Goal: Find contact information: Find contact information

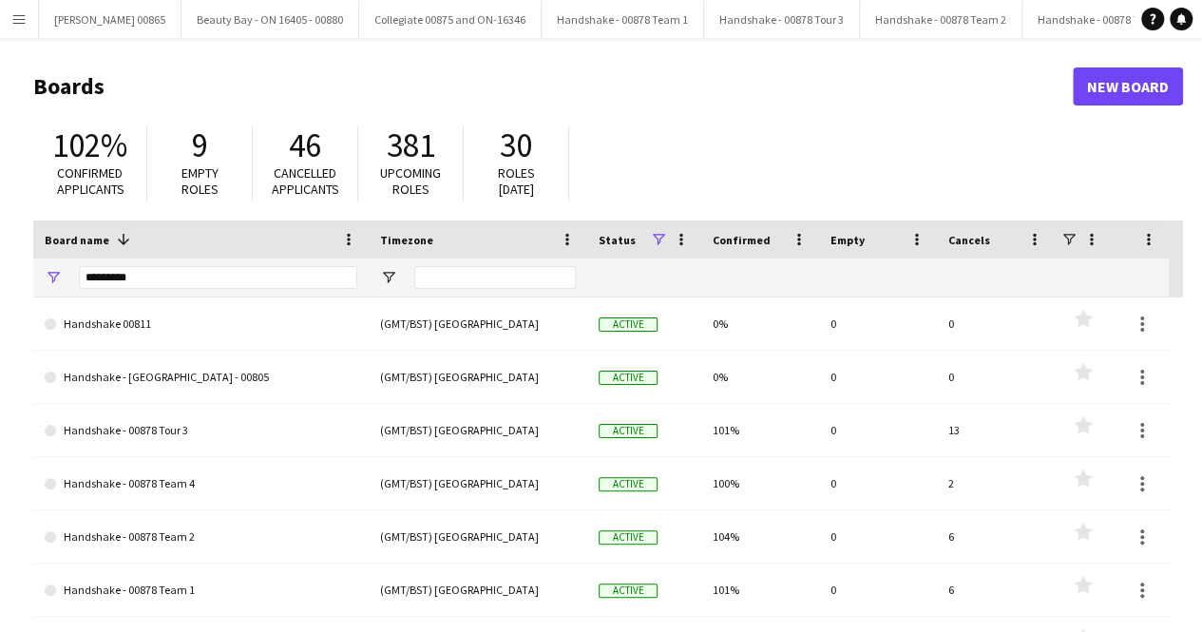
click at [167, 264] on div "*********" at bounding box center [218, 277] width 278 height 38
click at [166, 278] on input "*********" at bounding box center [218, 277] width 278 height 23
click at [162, 288] on input "*********" at bounding box center [218, 277] width 278 height 23
click at [162, 282] on input "*********" at bounding box center [218, 277] width 278 height 23
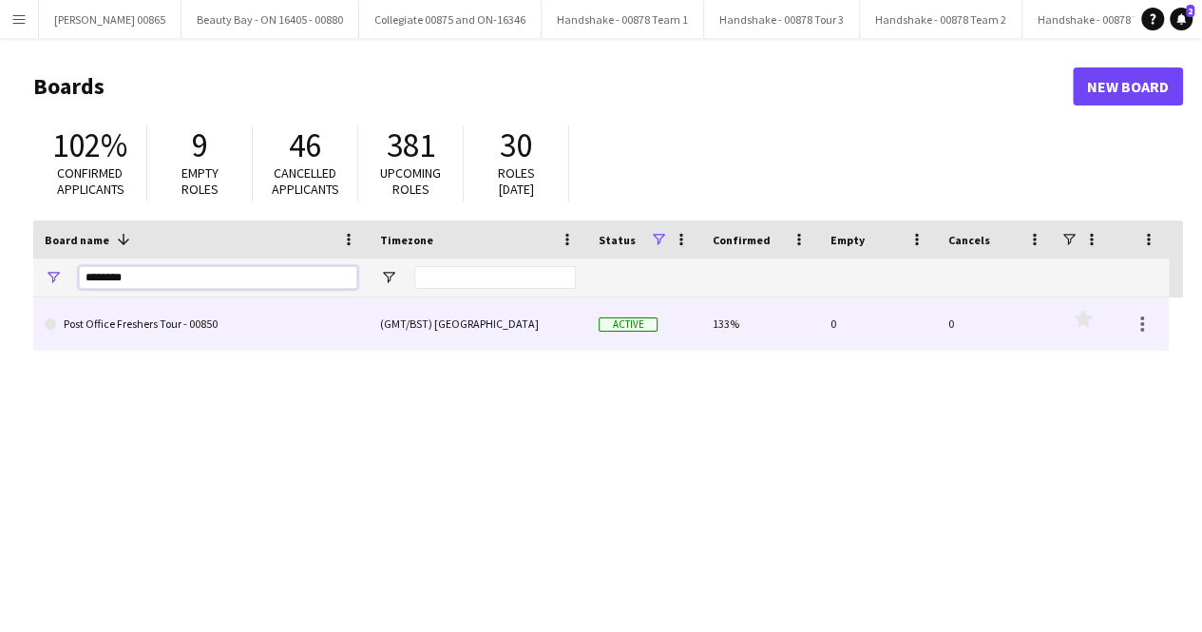
type input "********"
click at [129, 334] on link "Post Office Freshers Tour - 00850" at bounding box center [201, 323] width 313 height 53
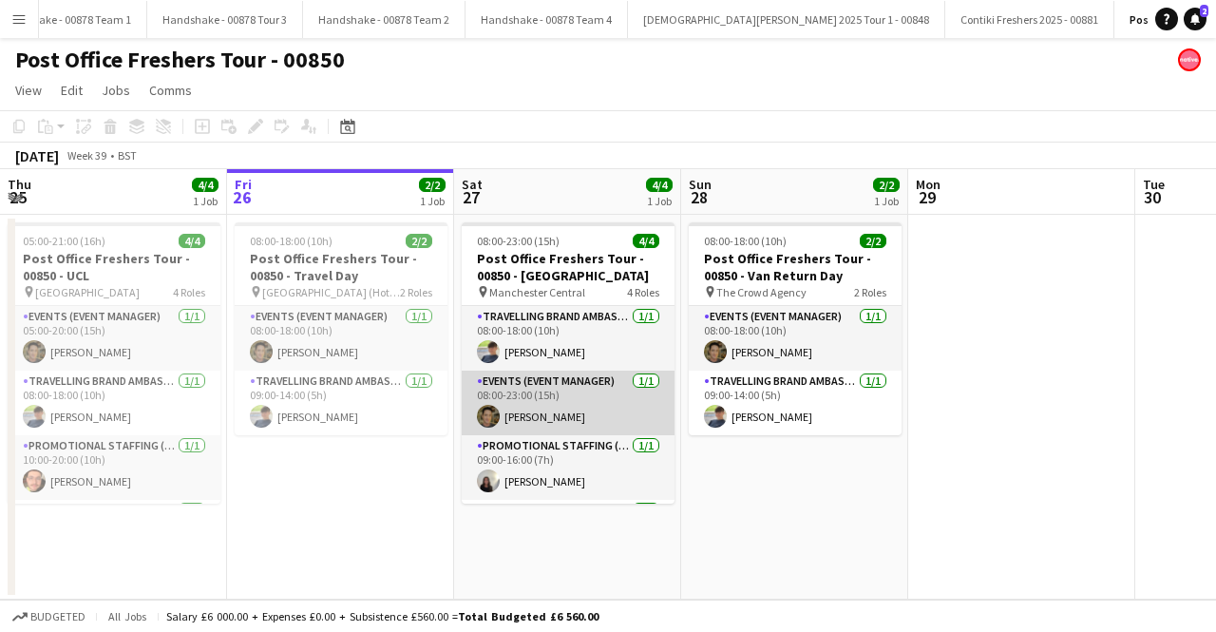
scroll to position [60, 0]
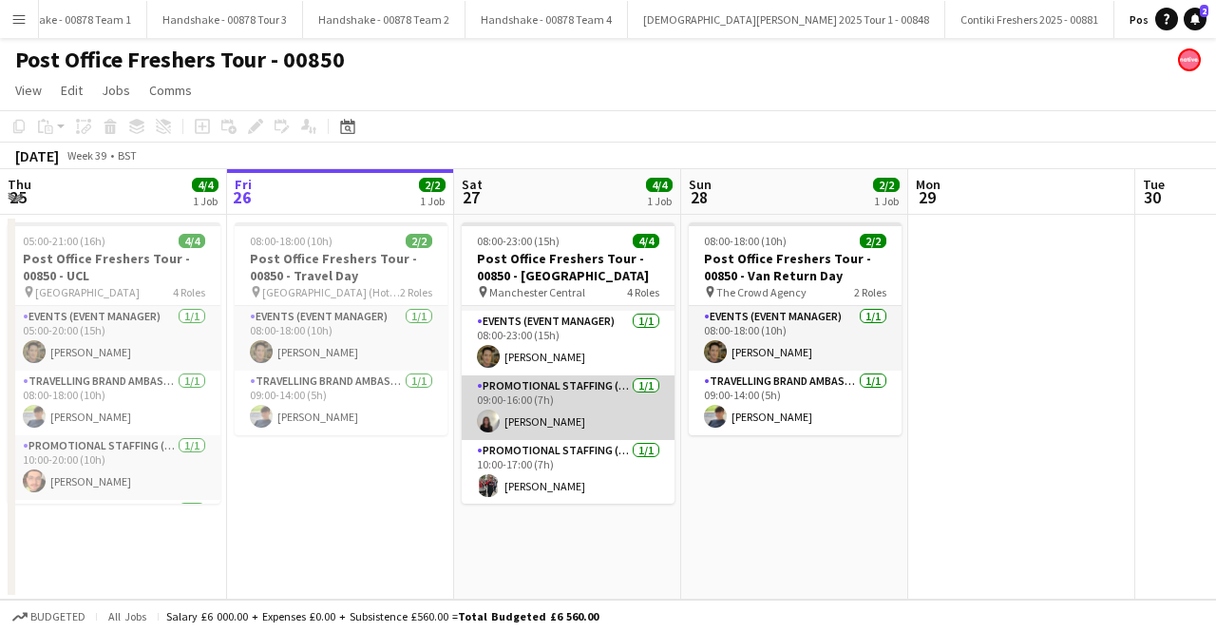
click at [544, 410] on app-card-role "Promotional Staffing (Brand Ambassadors) [DATE] 09:00-16:00 (7h) [PERSON_NAME]" at bounding box center [568, 407] width 213 height 65
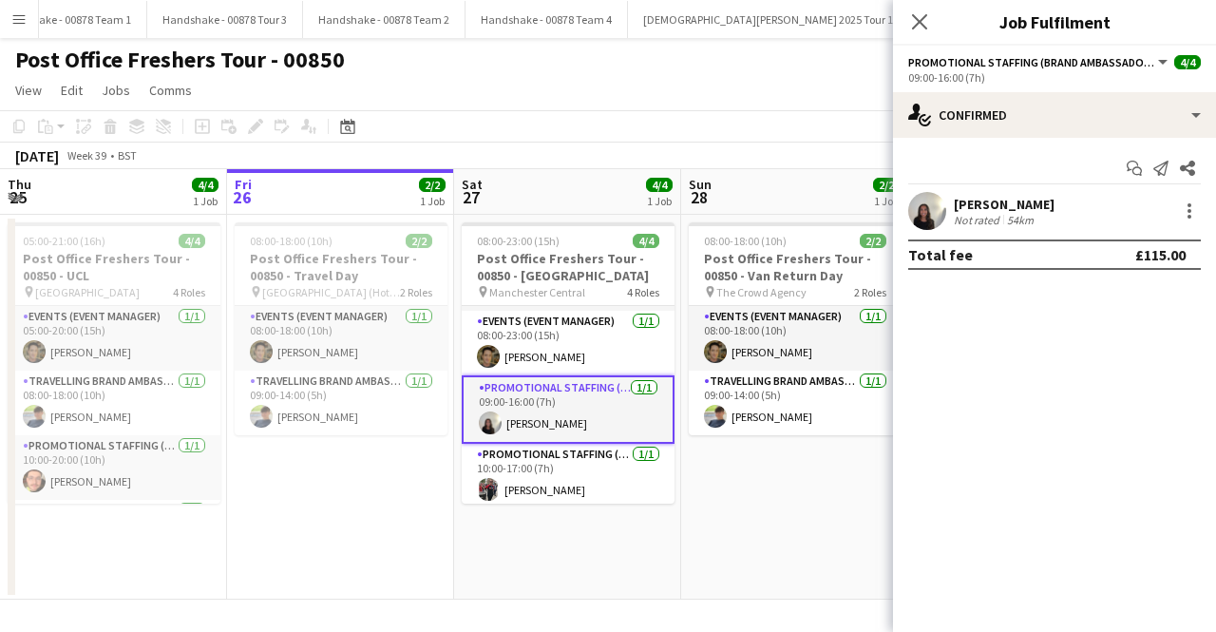
click at [1017, 206] on div "[PERSON_NAME]" at bounding box center [1004, 204] width 101 height 17
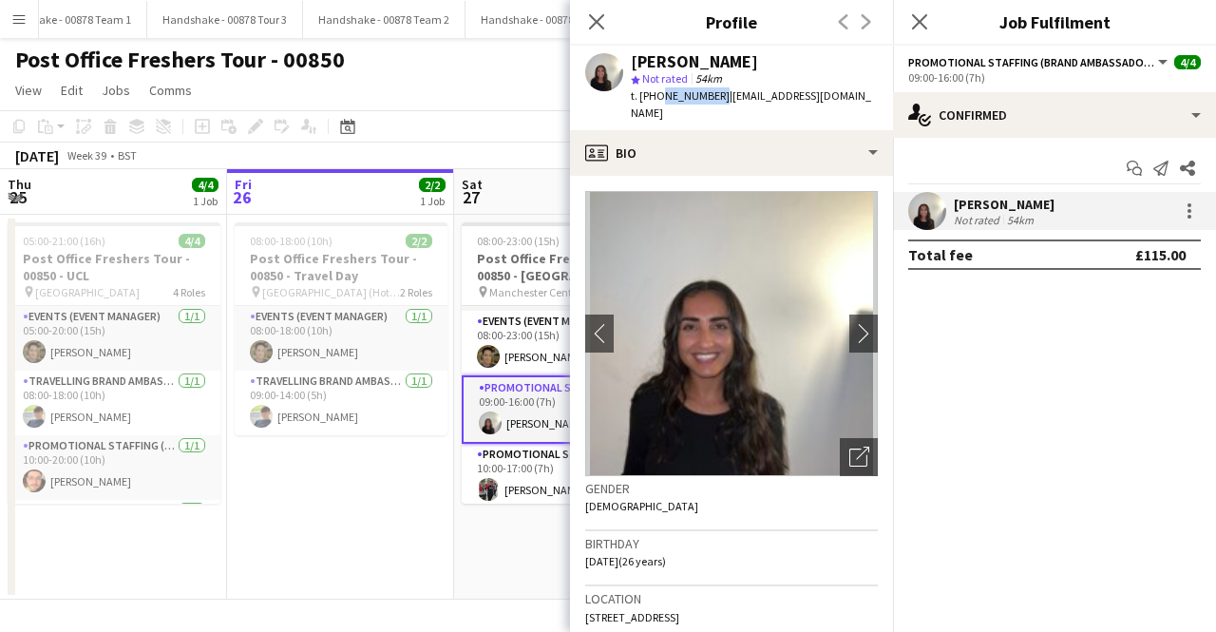
drag, startPoint x: 713, startPoint y: 95, endPoint x: 656, endPoint y: 95, distance: 57.0
click at [656, 95] on span "t. [PHONE_NUMBER]" at bounding box center [680, 95] width 99 height 14
copy span "7861758599"
click at [538, 452] on app-card-role "Promotional Staffing (Brand Ambassadors) [DATE] 10:00-17:00 (7h) [PERSON_NAME]" at bounding box center [568, 476] width 213 height 65
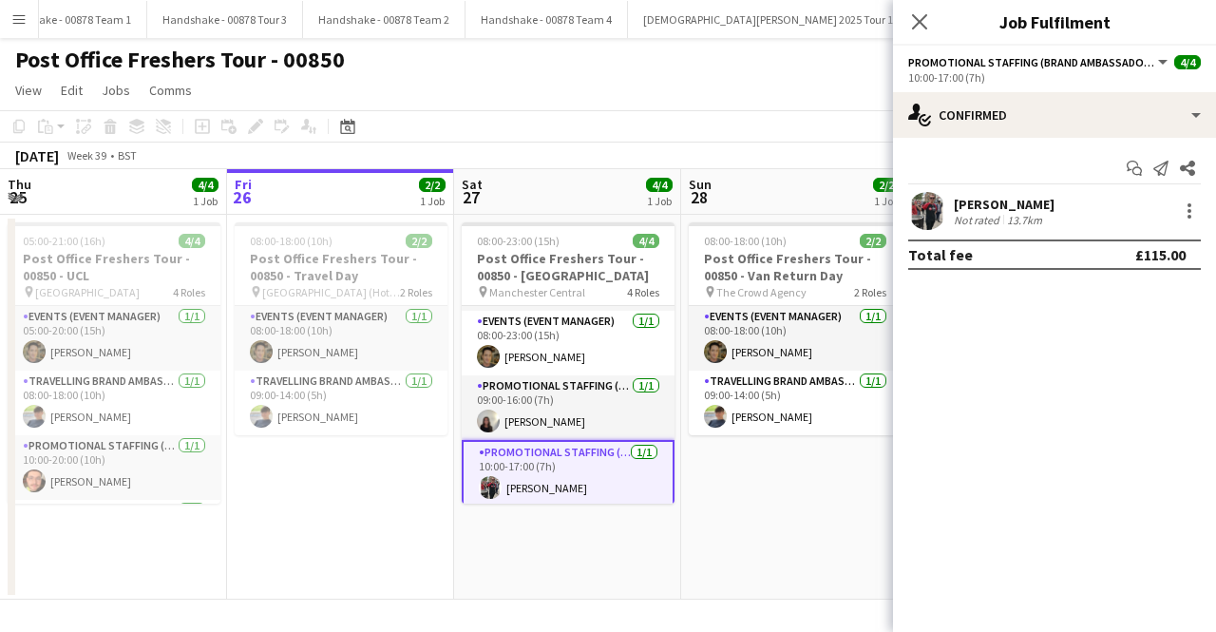
click at [579, 475] on app-card-role "Promotional Staffing (Brand Ambassadors) [DATE] 10:00-17:00 (7h) [PERSON_NAME]" at bounding box center [568, 474] width 213 height 68
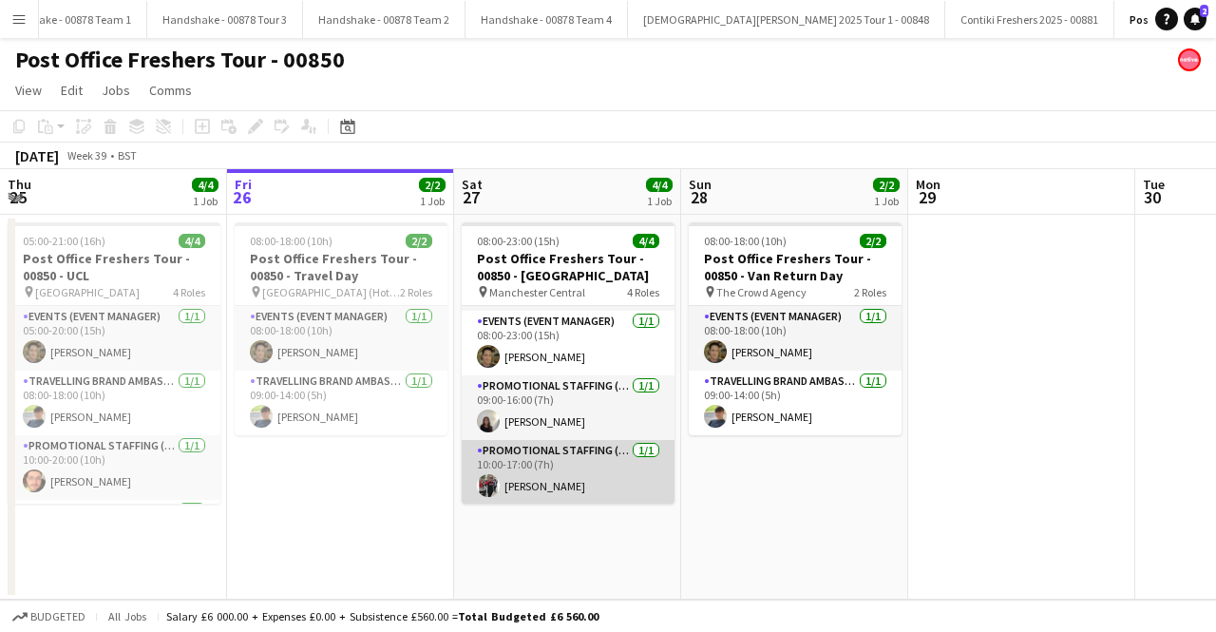
click at [539, 482] on app-card-role "Promotional Staffing (Brand Ambassadors) [DATE] 10:00-17:00 (7h) [PERSON_NAME]" at bounding box center [568, 472] width 213 height 65
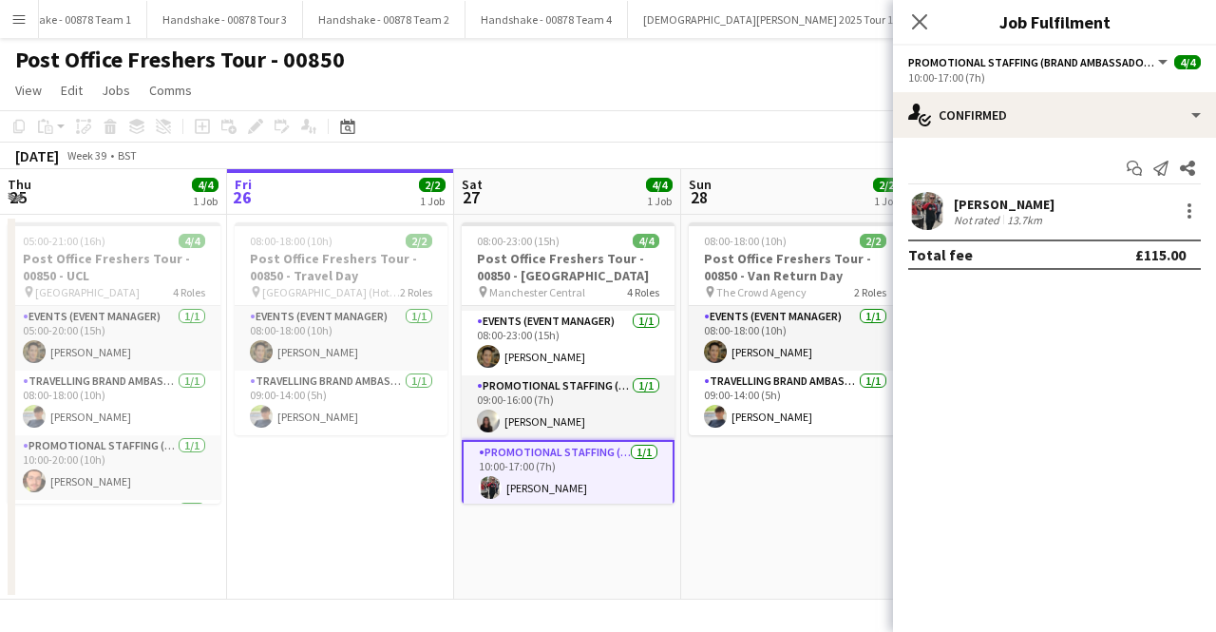
click at [979, 206] on div "[PERSON_NAME]" at bounding box center [1004, 204] width 101 height 17
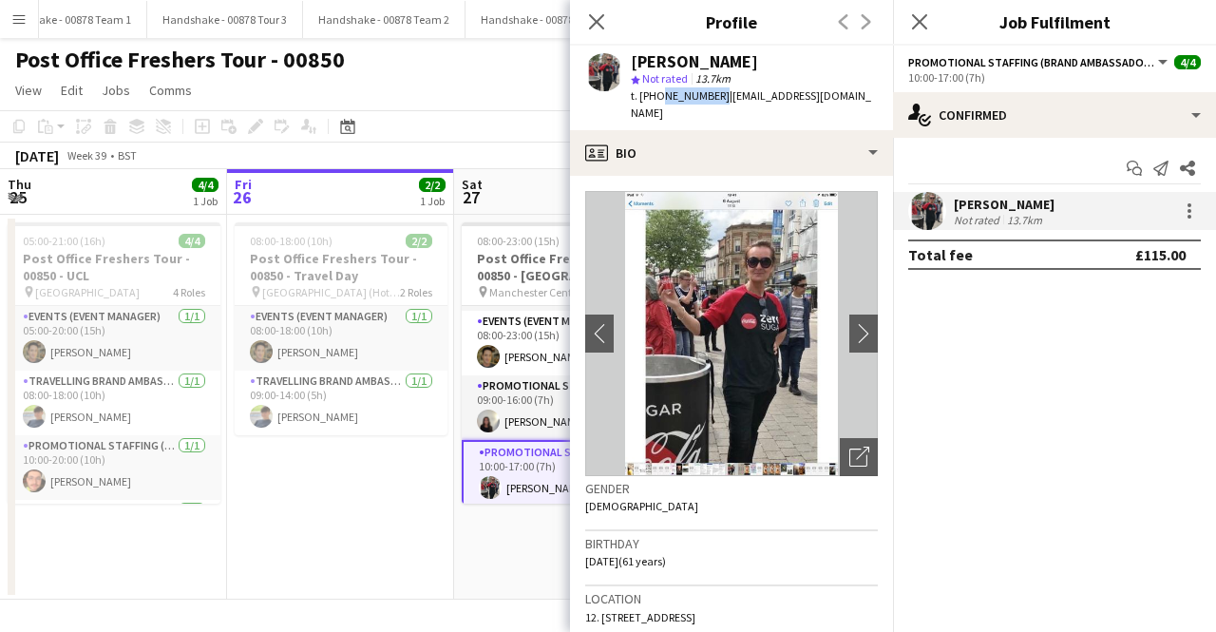
drag, startPoint x: 713, startPoint y: 98, endPoint x: 656, endPoint y: 100, distance: 57.0
click at [656, 100] on span "t. [PHONE_NUMBER]" at bounding box center [680, 95] width 99 height 14
copy span "7970191877"
click at [560, 537] on app-date-cell "08:00-23:00 (15h) 4/4 Post Office Freshers Tour - 00850 - [GEOGRAPHIC_DATA] pin…" at bounding box center [567, 407] width 227 height 385
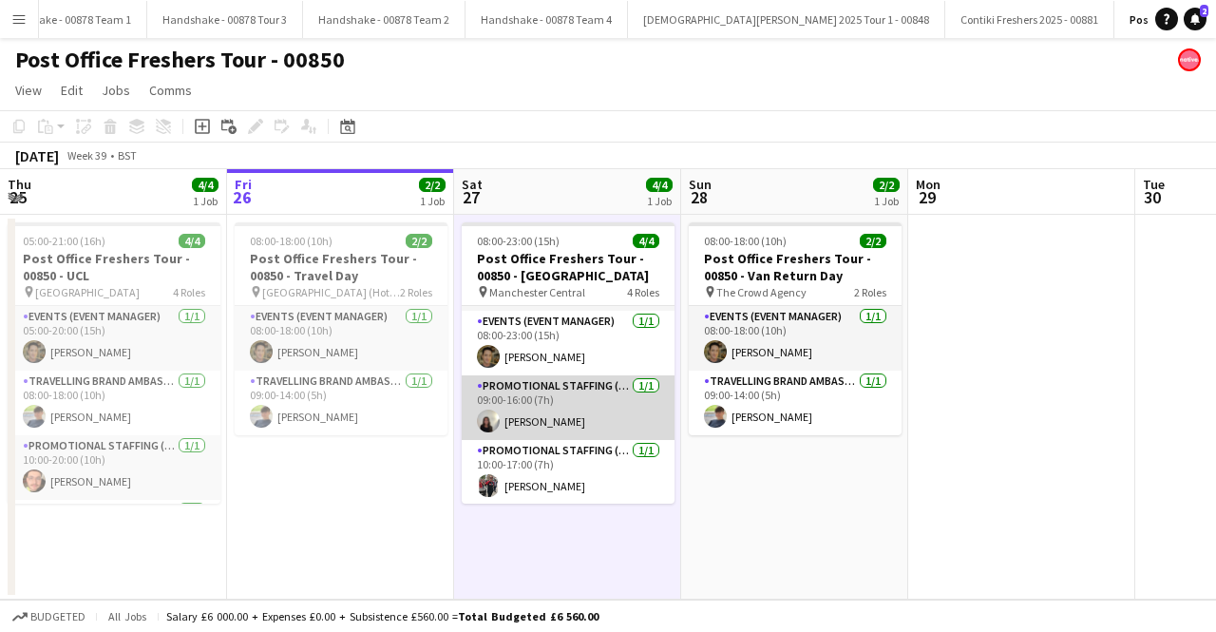
click at [519, 423] on app-card-role "Promotional Staffing (Brand Ambassadors) [DATE] 09:00-16:00 (7h) [PERSON_NAME]" at bounding box center [568, 407] width 213 height 65
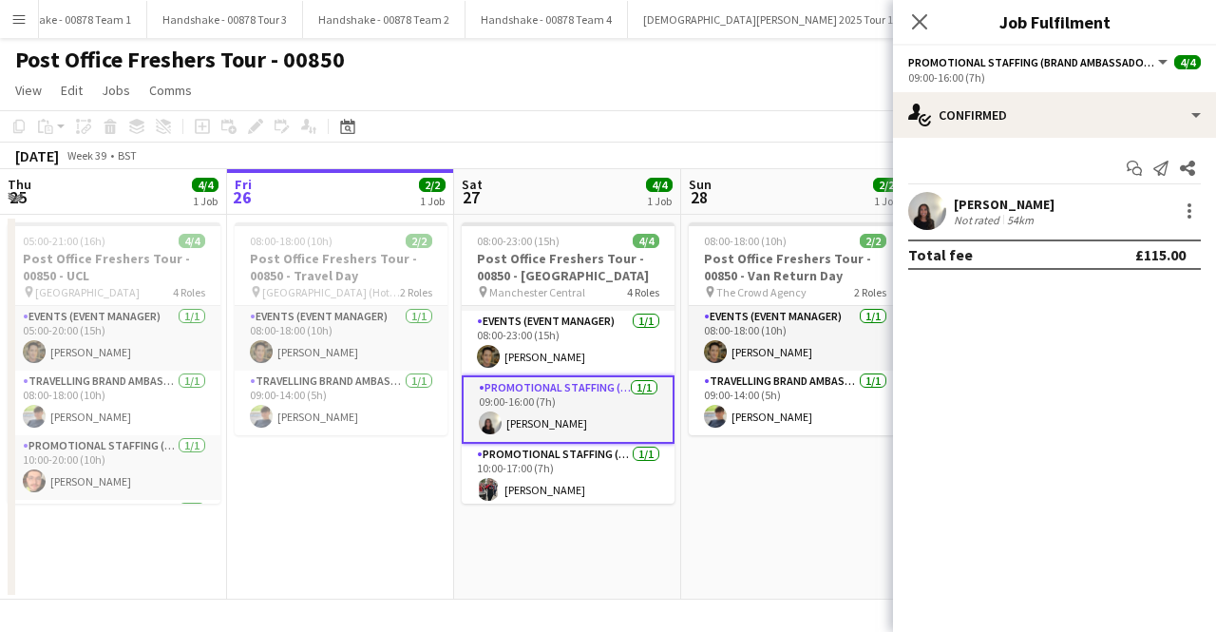
click at [962, 193] on div "[PERSON_NAME] Not rated 54km" at bounding box center [1054, 211] width 323 height 38
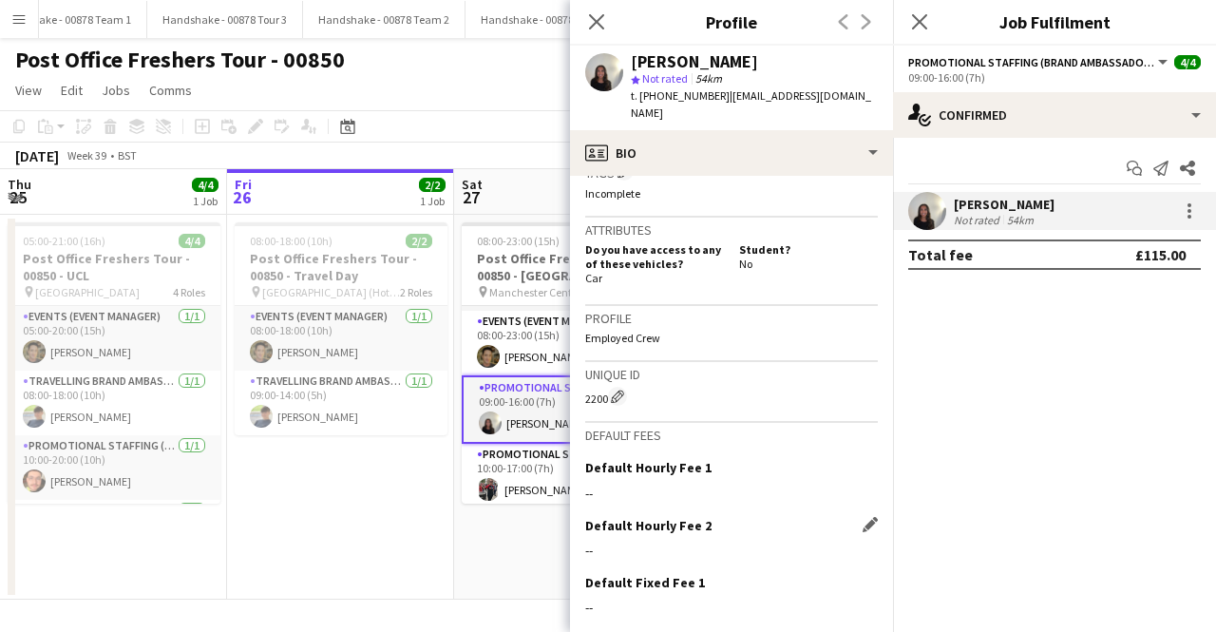
scroll to position [924, 0]
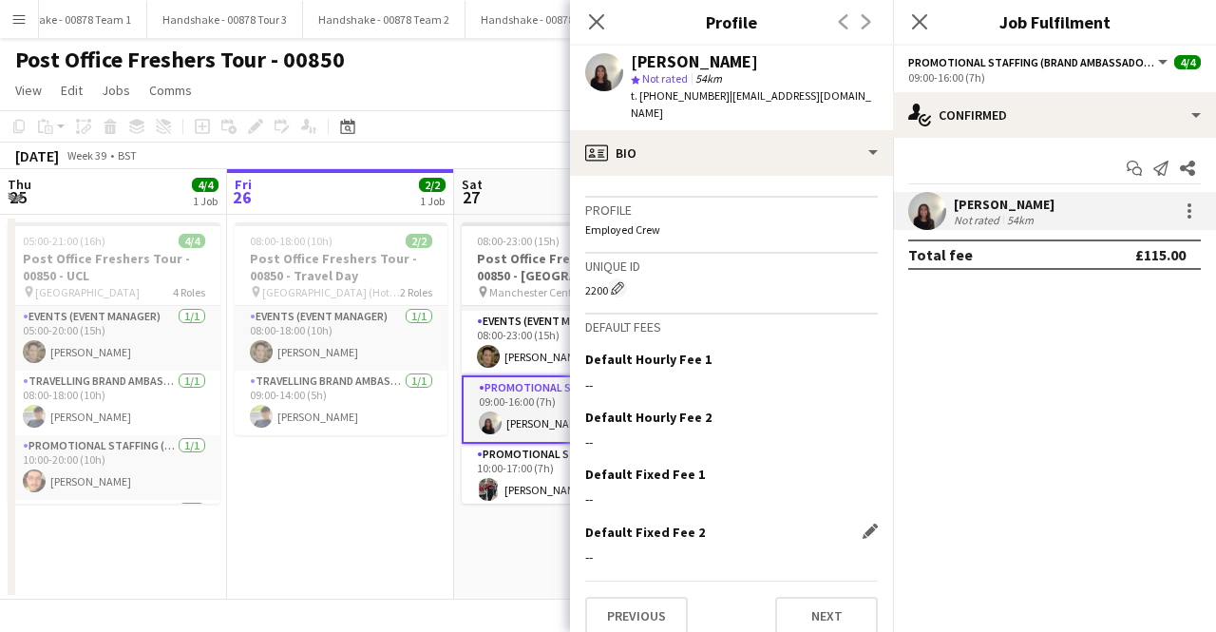
click at [805, 560] on div "Default Fixed Fee 2 Edit this field --" at bounding box center [731, 552] width 293 height 57
click at [815, 598] on button "Next" at bounding box center [826, 616] width 103 height 38
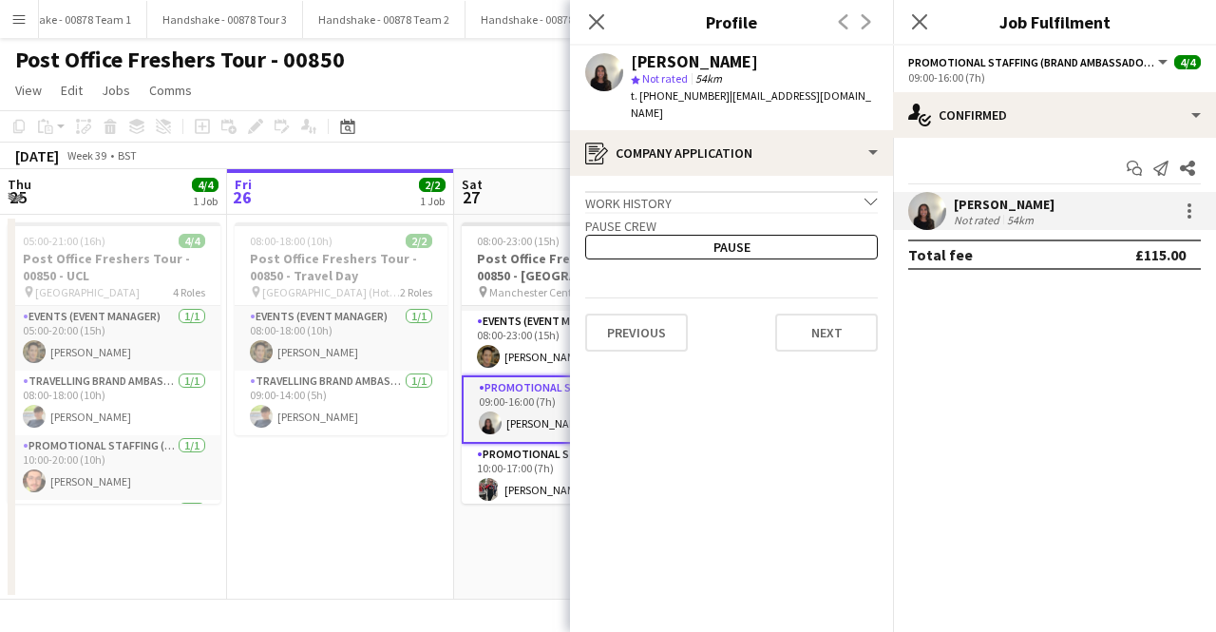
click at [792, 335] on app-crew-profile-application "Work history chevron-down Events Management Team Member Misc Movements [DATE] —…" at bounding box center [731, 404] width 323 height 456
click at [803, 315] on button "Next" at bounding box center [826, 333] width 103 height 38
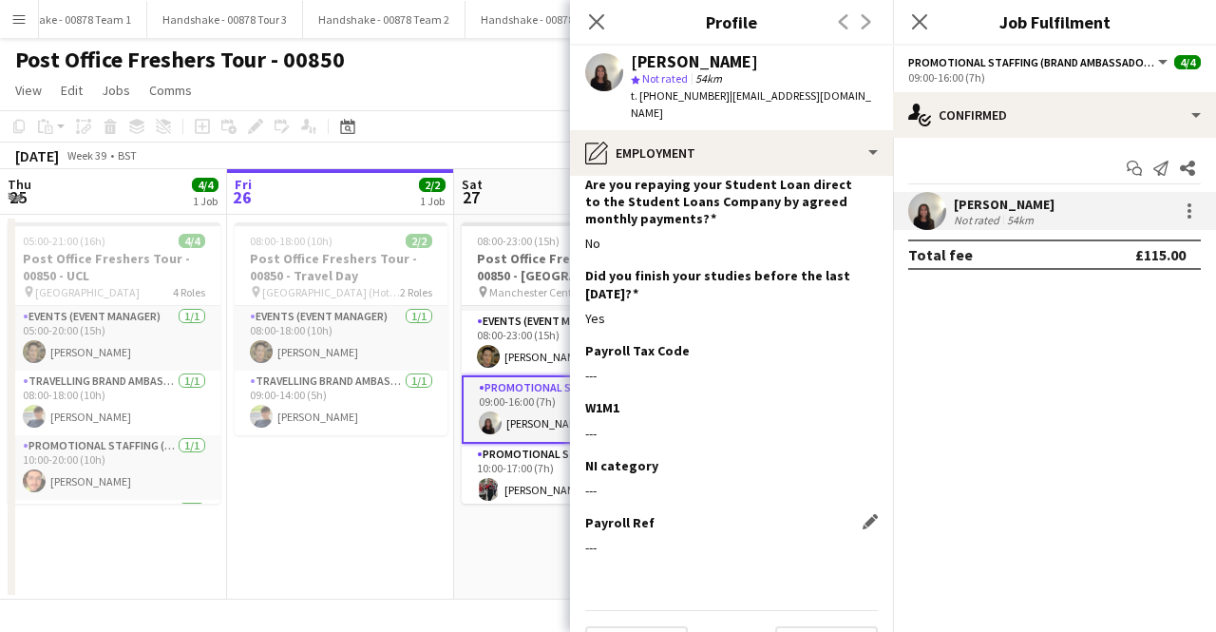
scroll to position [285, 0]
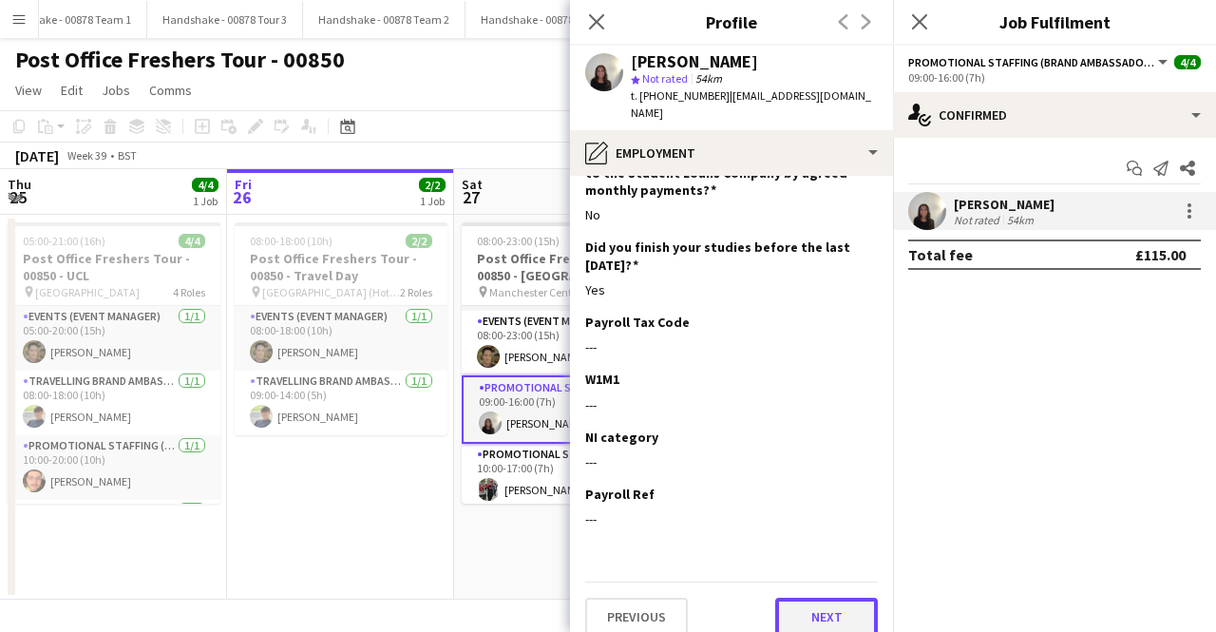
click at [832, 598] on button "Next" at bounding box center [826, 617] width 103 height 38
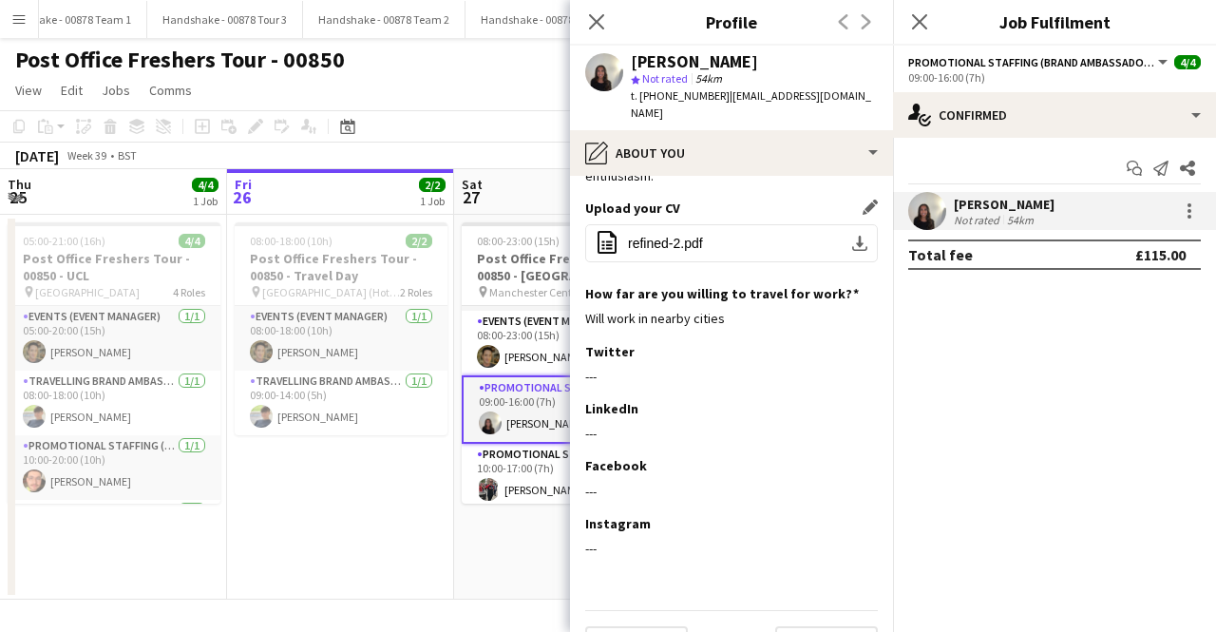
scroll to position [251, 0]
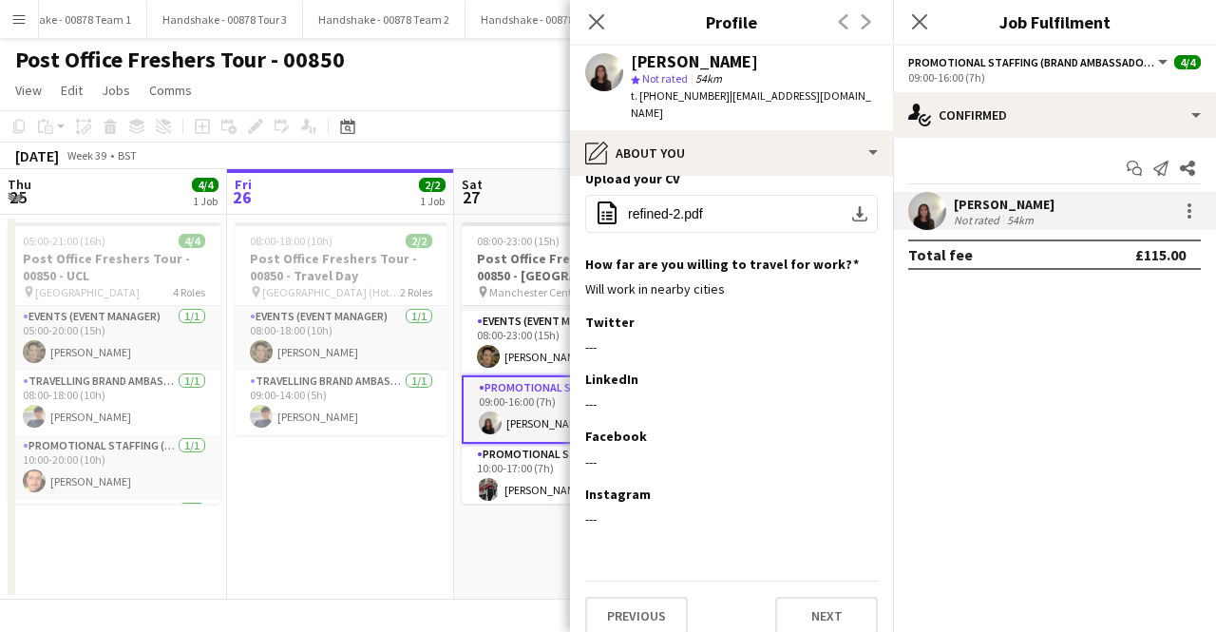
click at [813, 581] on div "Previous Next" at bounding box center [731, 608] width 293 height 54
click at [819, 597] on button "Next" at bounding box center [826, 616] width 103 height 38
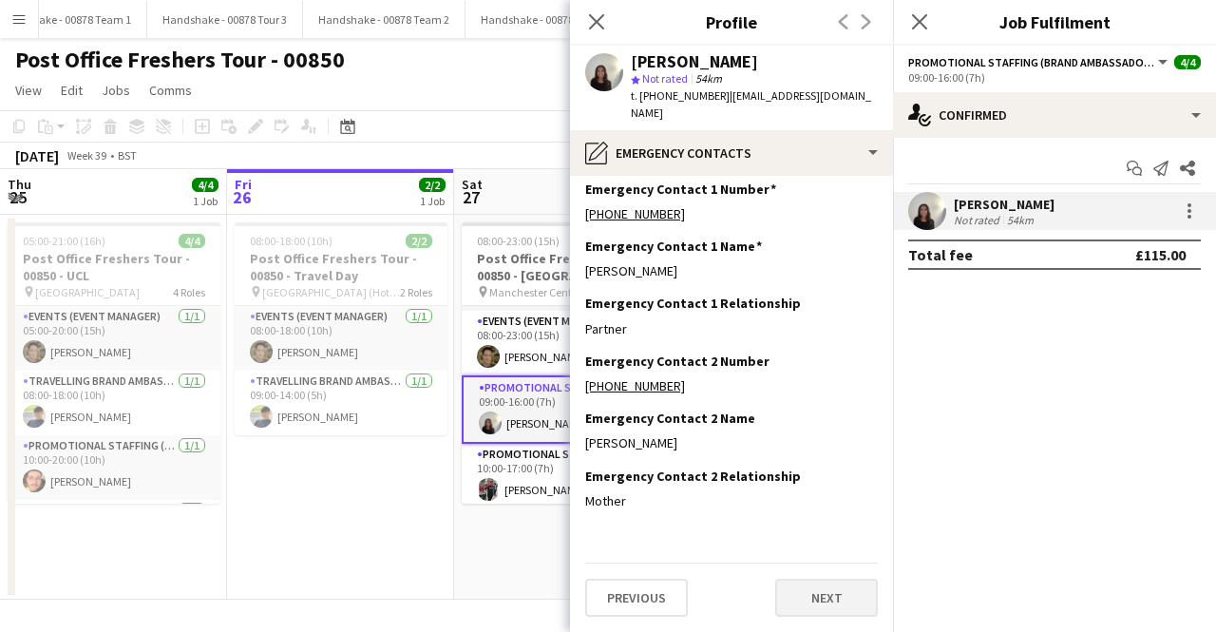
scroll to position [0, 0]
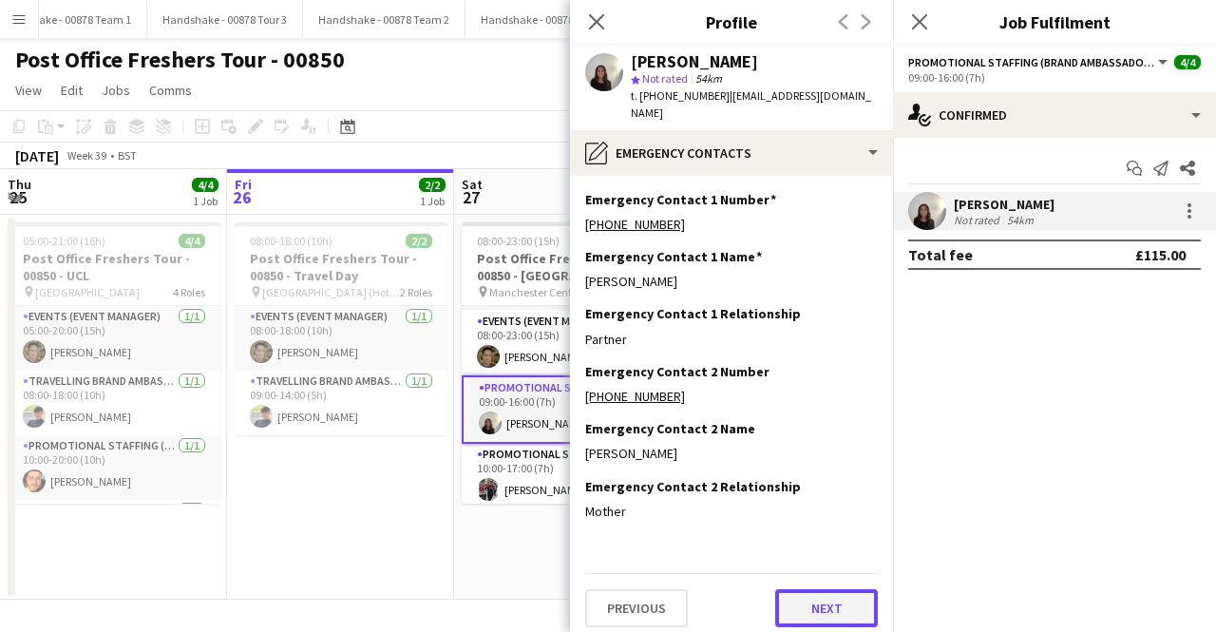
click at [819, 589] on button "Next" at bounding box center [826, 608] width 103 height 38
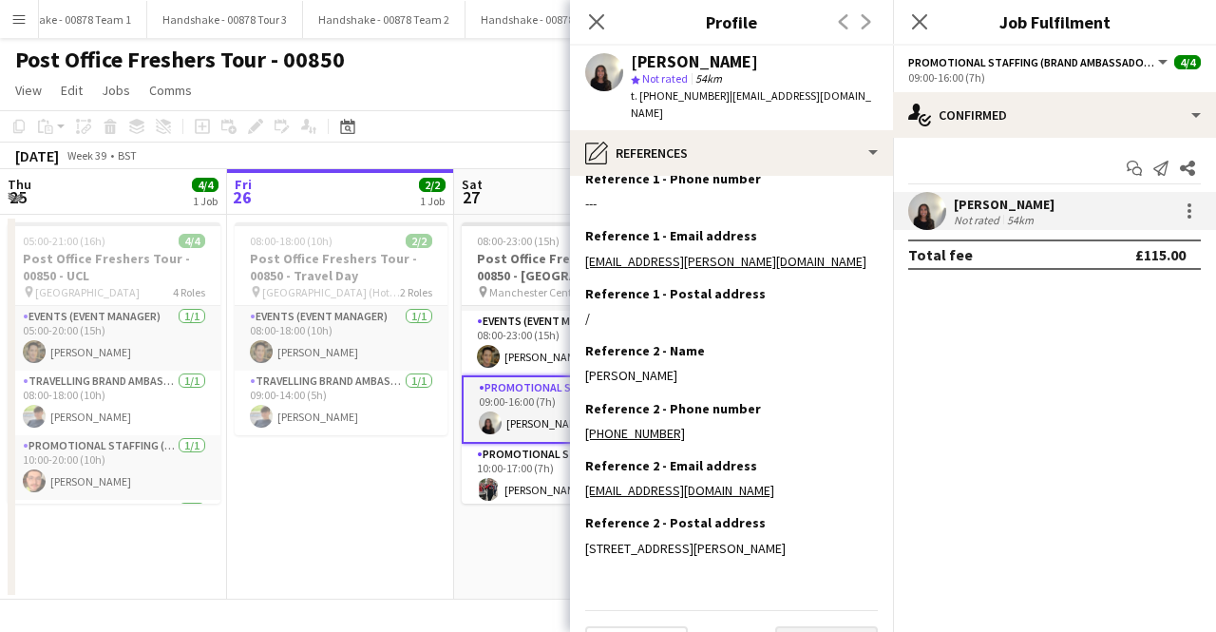
scroll to position [106, 0]
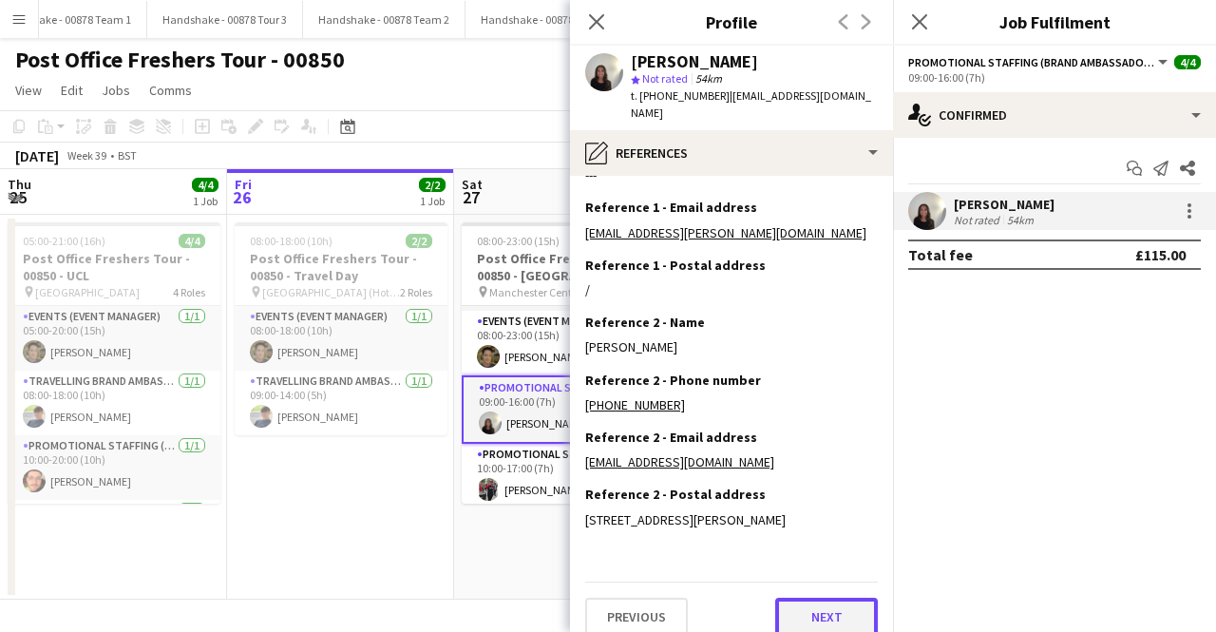
click at [820, 612] on button "Next" at bounding box center [826, 617] width 103 height 38
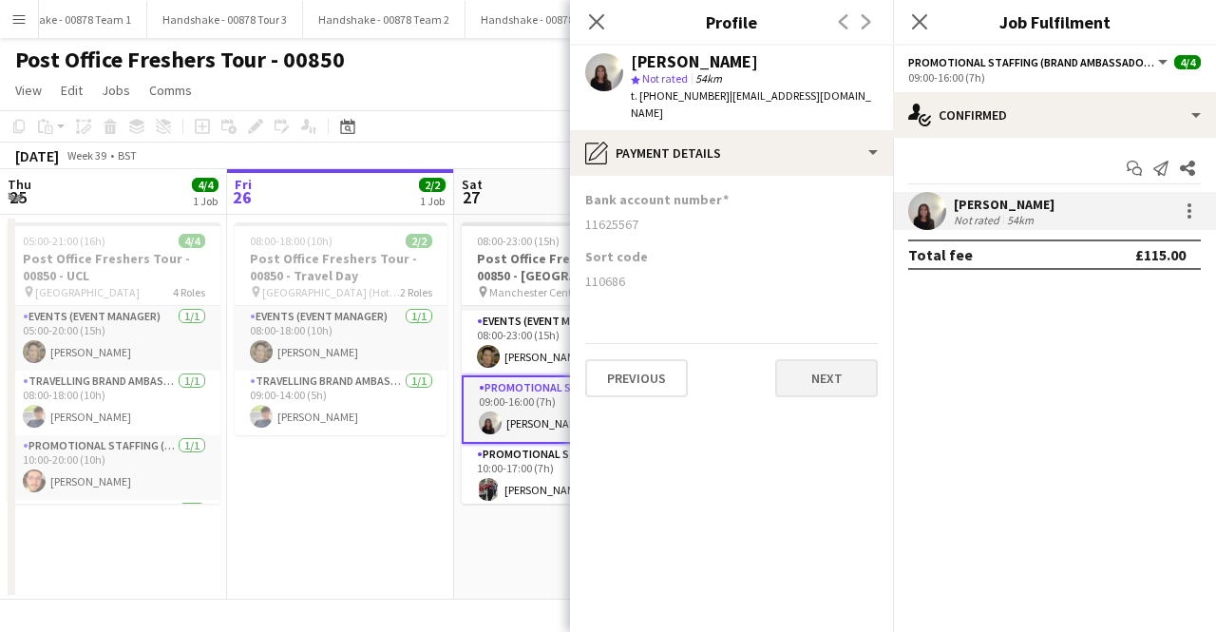
scroll to position [0, 0]
click at [802, 368] on button "Next" at bounding box center [826, 378] width 103 height 38
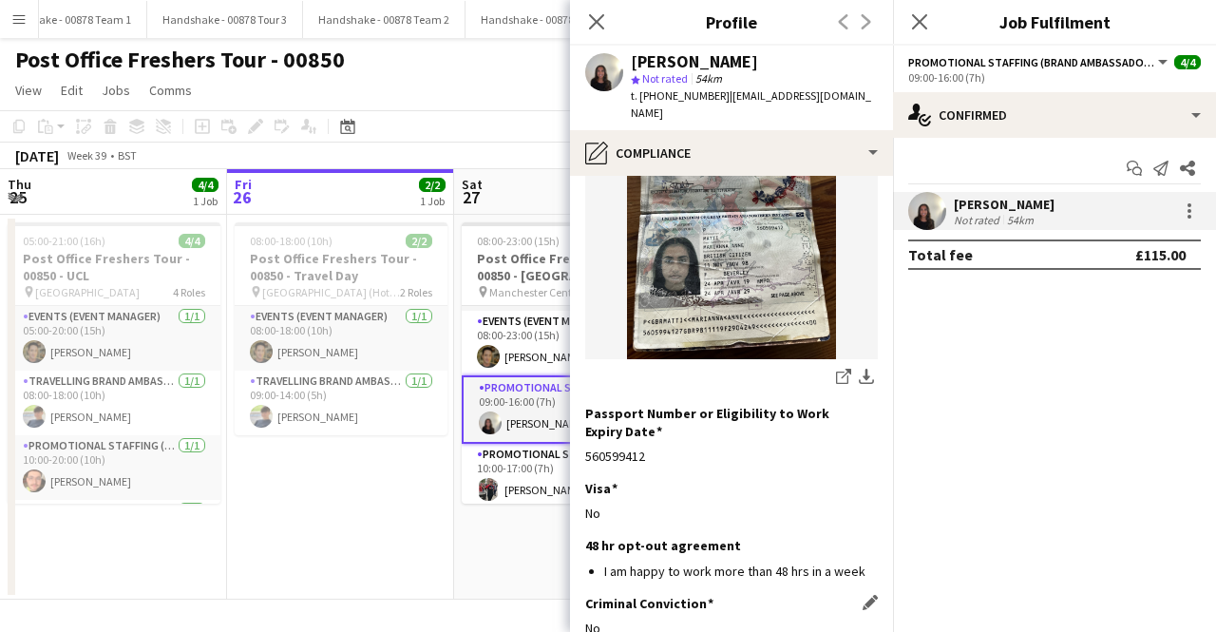
scroll to position [359, 0]
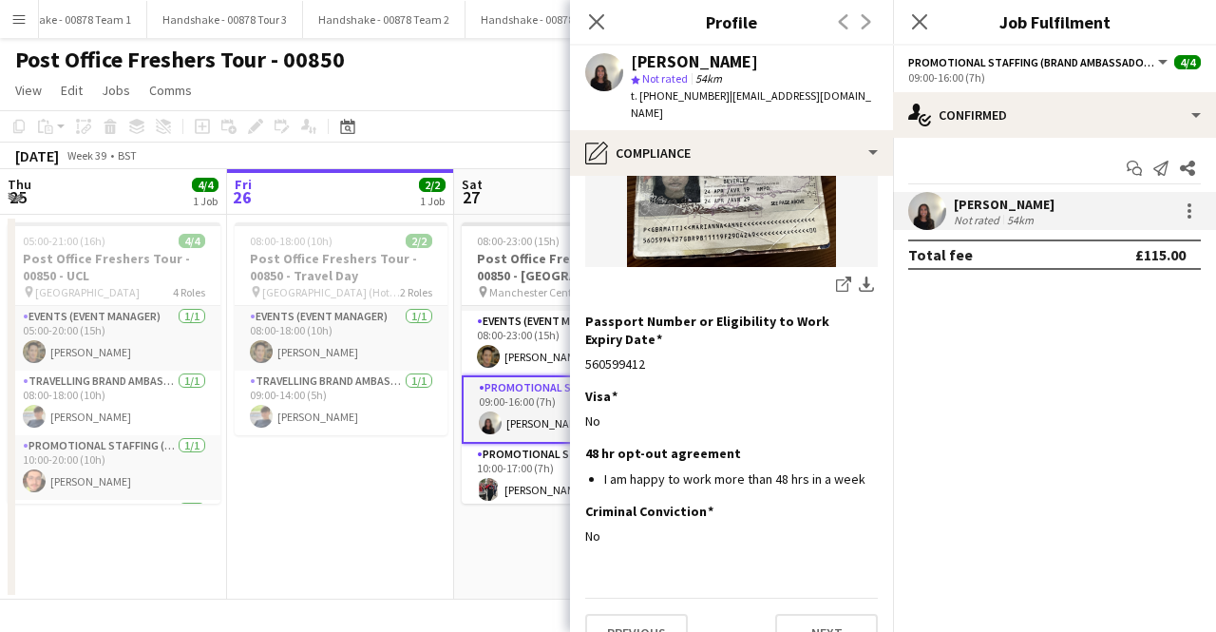
click at [811, 598] on div "Previous Next" at bounding box center [731, 625] width 293 height 54
click at [814, 614] on button "Next" at bounding box center [826, 633] width 103 height 38
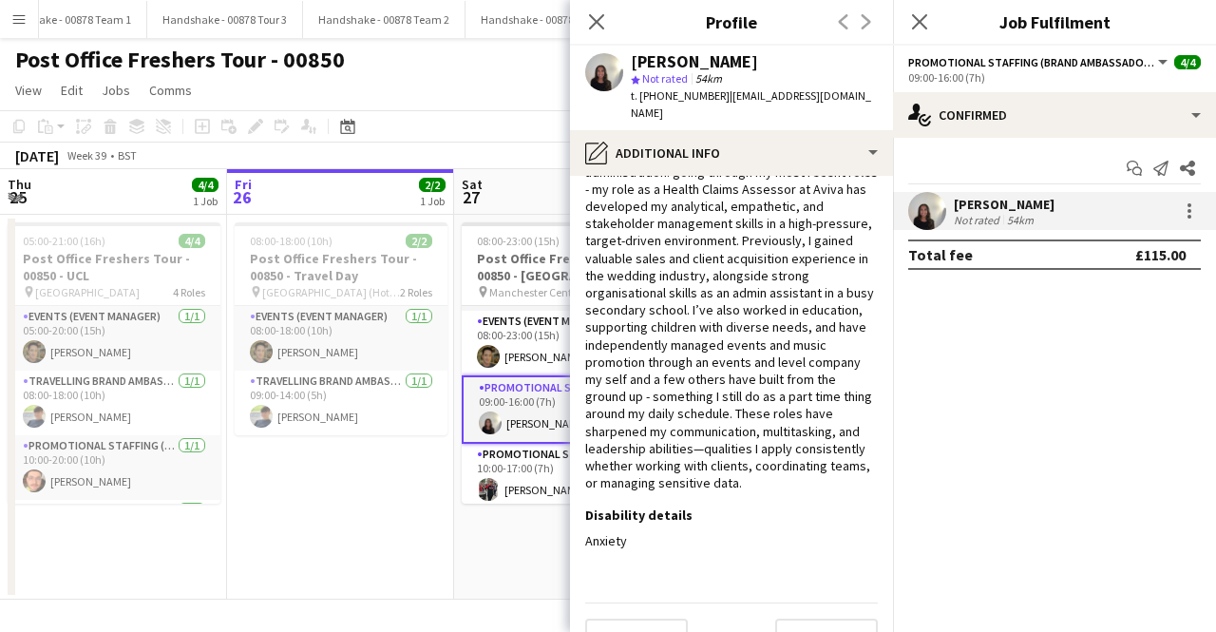
scroll to position [165, 0]
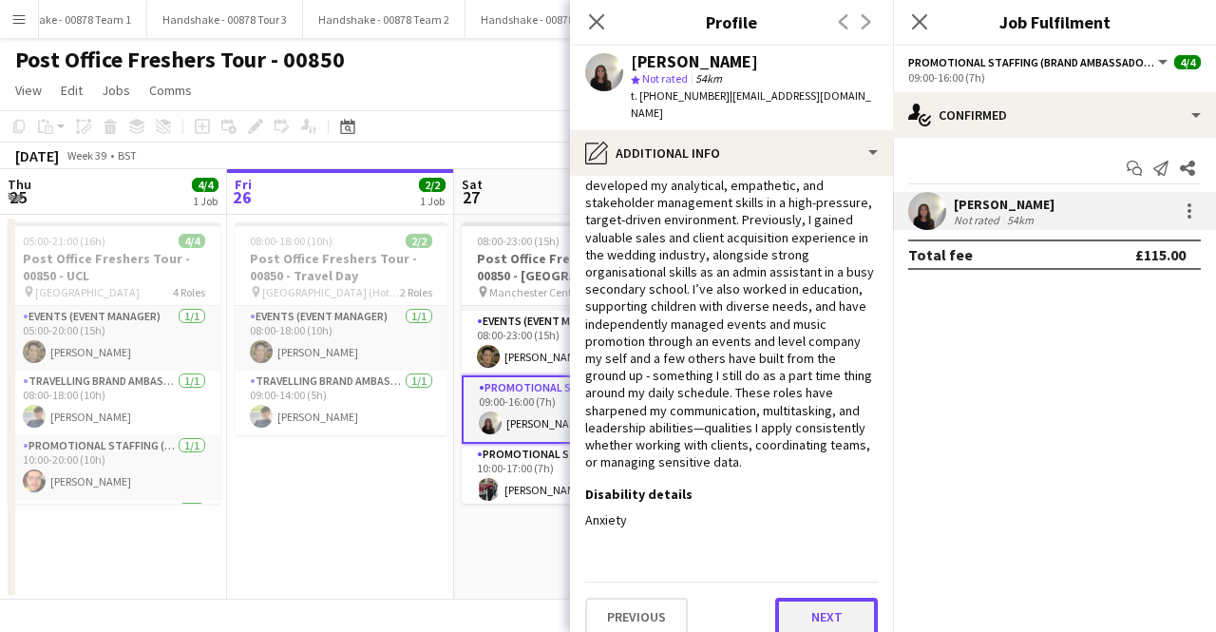
click at [812, 608] on button "Next" at bounding box center [826, 617] width 103 height 38
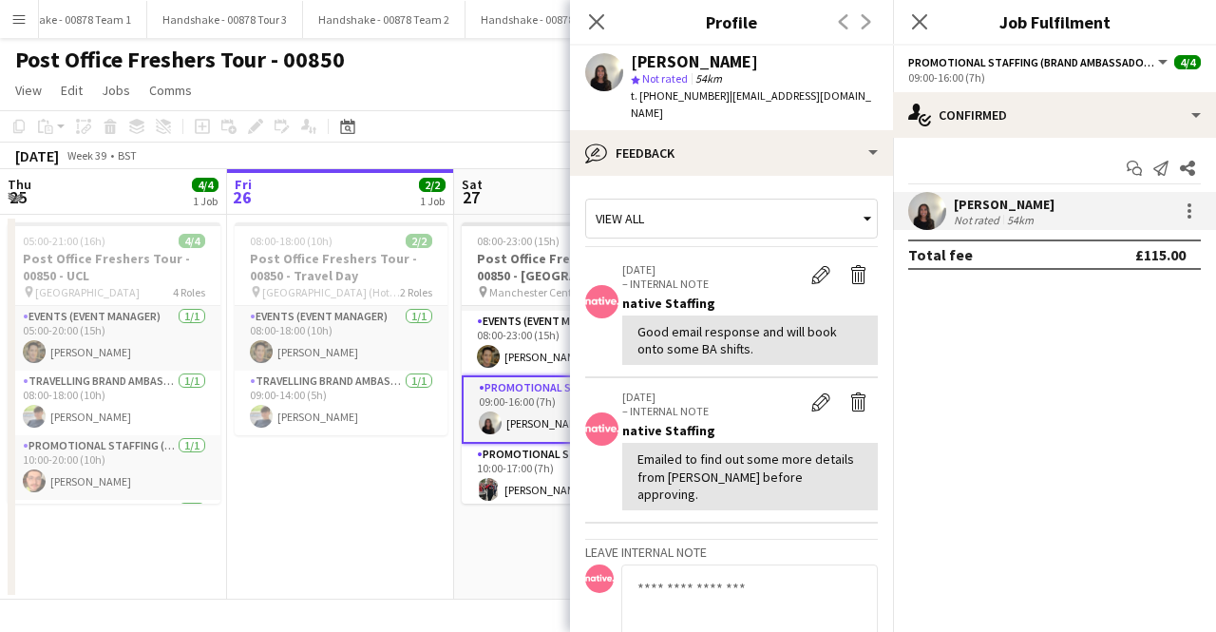
scroll to position [207, 0]
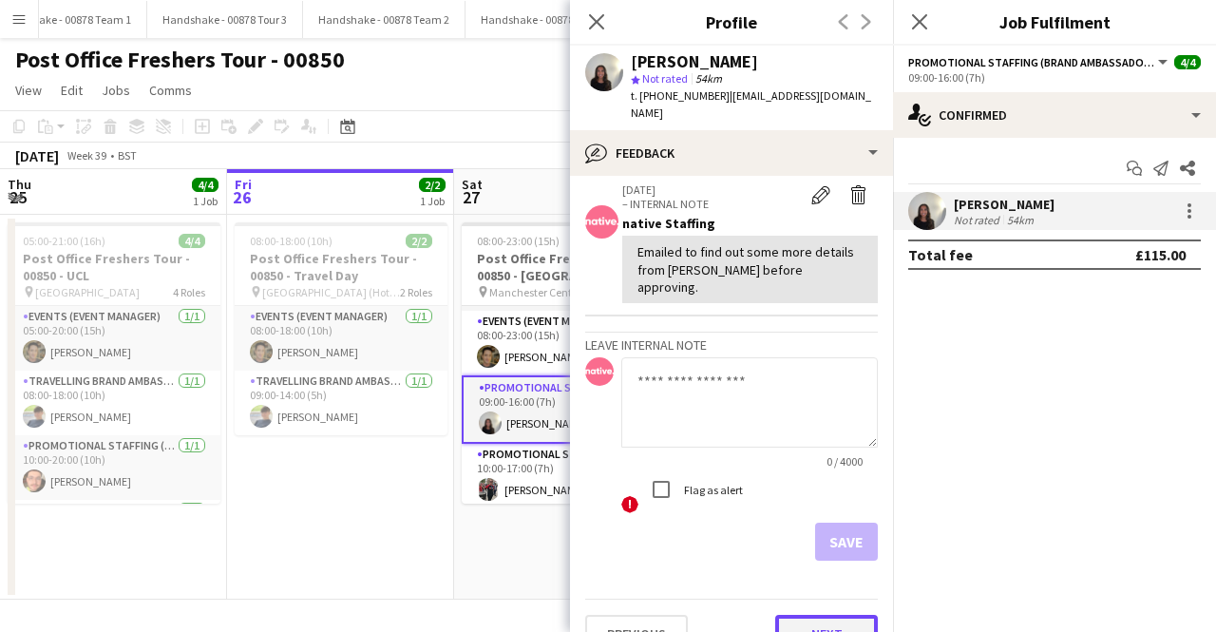
click at [829, 615] on button "Next" at bounding box center [826, 634] width 103 height 38
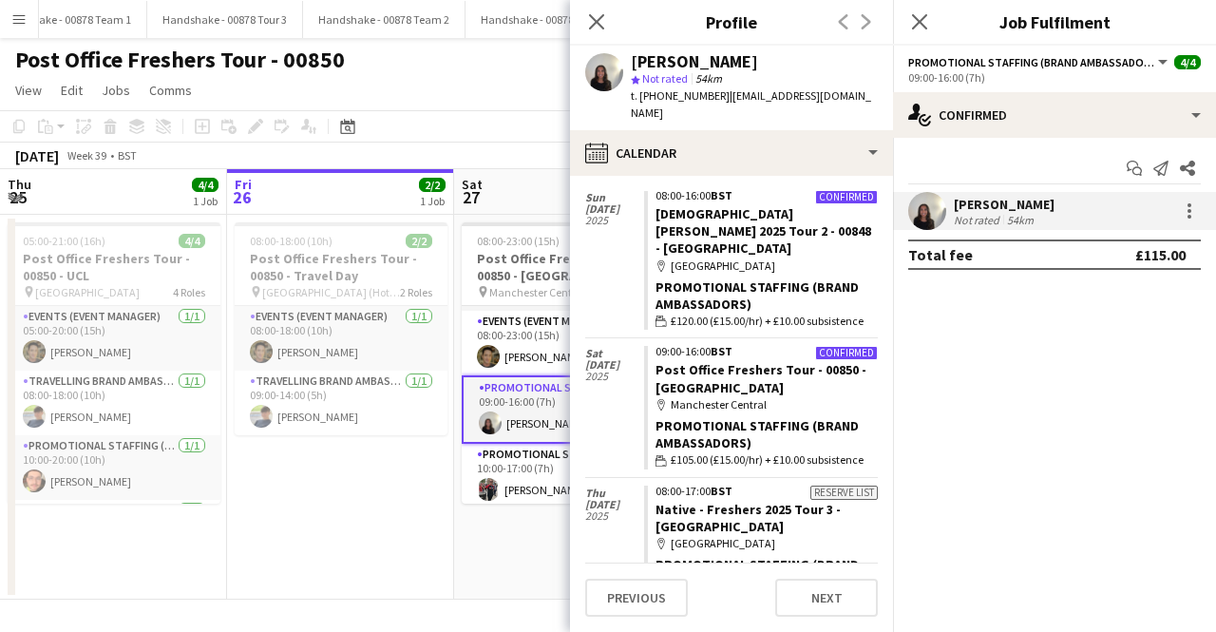
scroll to position [2090, 0]
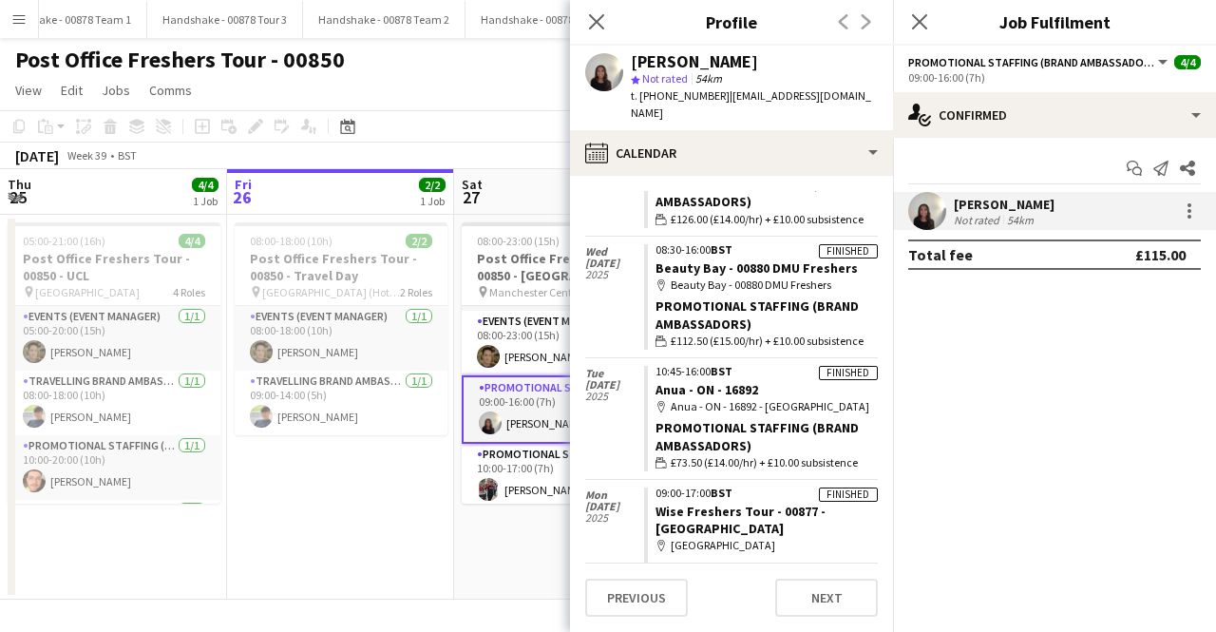
click at [488, 566] on app-date-cell "08:00-23:00 (15h) 4/4 Post Office Freshers Tour - 00850 - [GEOGRAPHIC_DATA] pin…" at bounding box center [567, 407] width 227 height 385
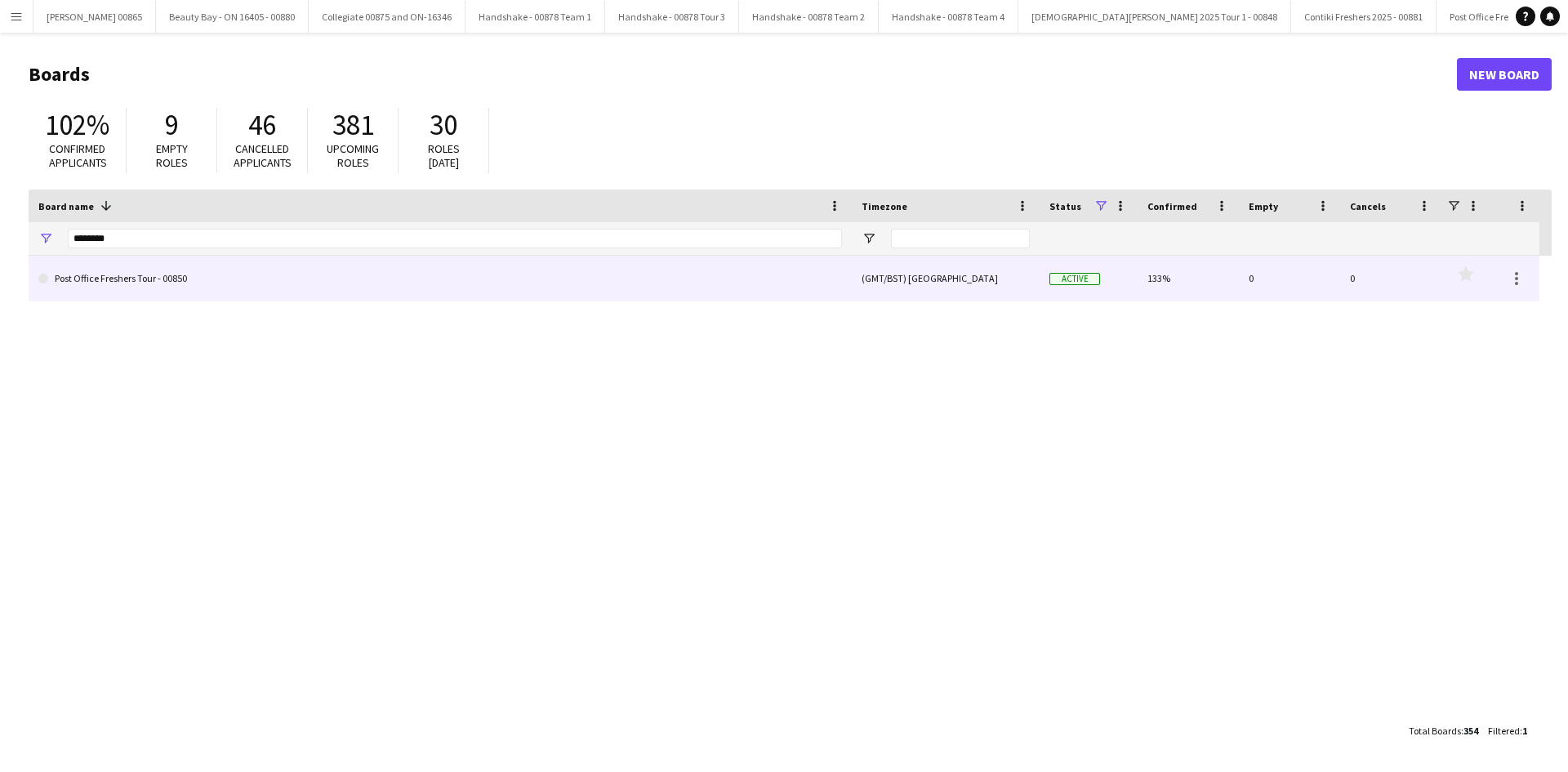
click at [143, 297] on link "Post Office Freshers Tour - 00850" at bounding box center [440, 278] width 804 height 46
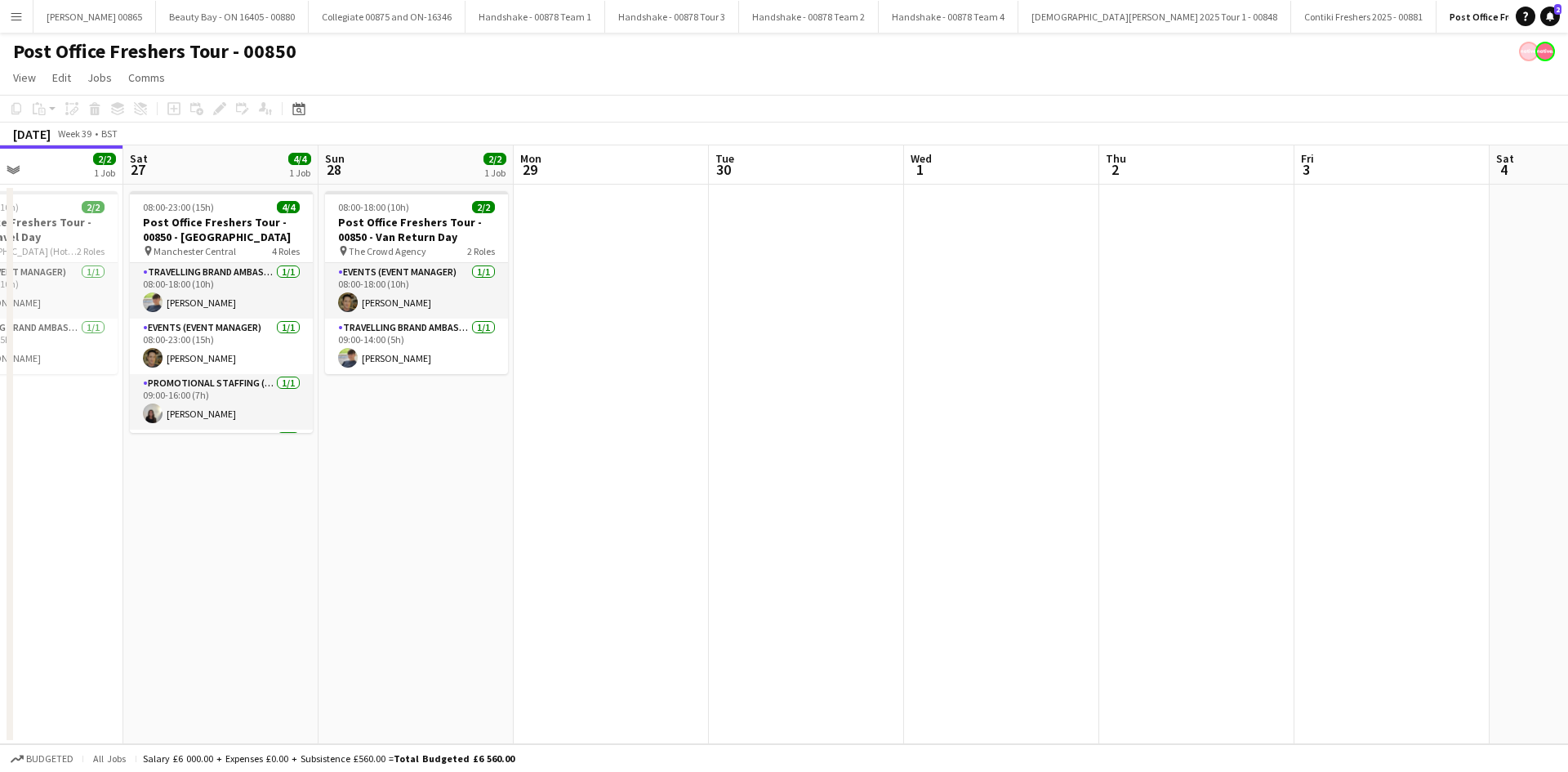
drag, startPoint x: 1182, startPoint y: 552, endPoint x: 918, endPoint y: 486, distance: 272.1
click at [918, 486] on app-calendar-viewport "Wed 24 2/2 1 Job Thu 25 4/4 1 Job Fri 26 2/2 1 Job Sat 27 4/4 1 Job Sun 28 2/2 …" at bounding box center [784, 444] width 1568 height 598
click at [209, 407] on app-card-role "Promotional Staffing (Brand Ambassadors) [DATE] 09:00-16:00 (7h) [PERSON_NAME]" at bounding box center [224, 401] width 183 height 56
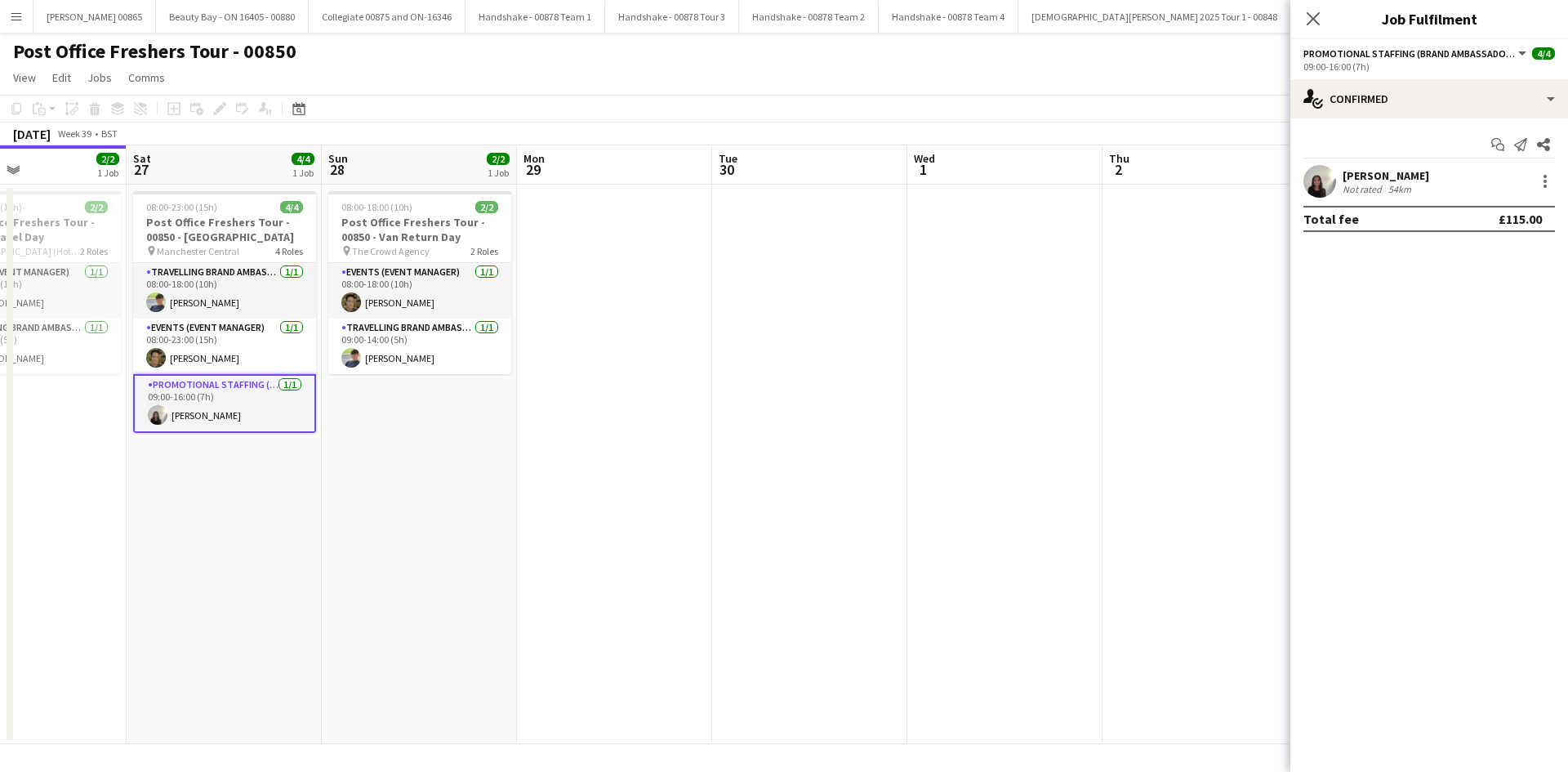
click at [1393, 168] on div "[PERSON_NAME]" at bounding box center [1386, 175] width 87 height 15
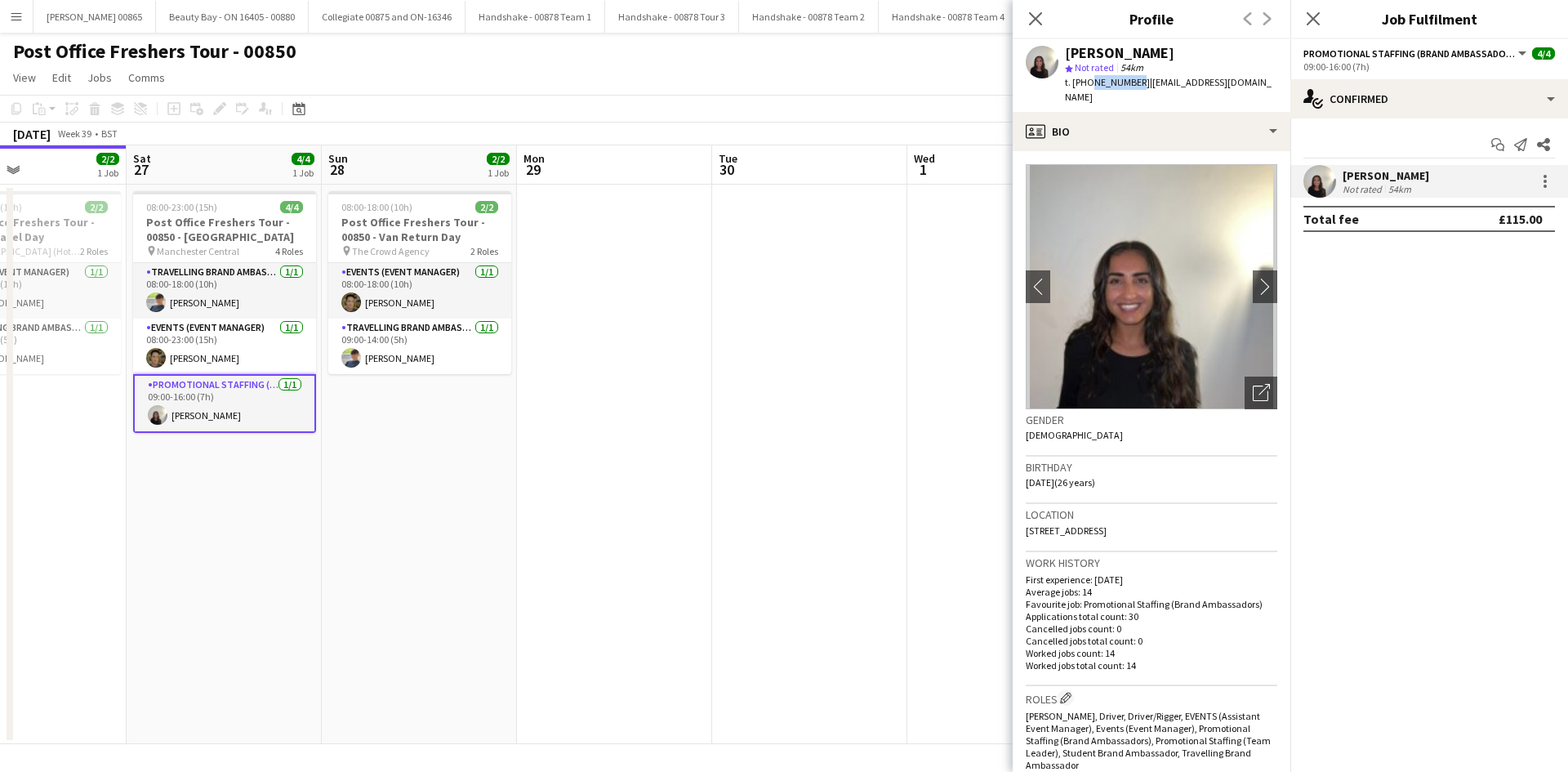
drag, startPoint x: 1133, startPoint y: 85, endPoint x: 1087, endPoint y: 85, distance: 46.0
click at [1087, 85] on span "t. [PHONE_NUMBER]" at bounding box center [1107, 82] width 85 height 12
click at [1084, 88] on span "t. [PHONE_NUMBER]" at bounding box center [1107, 82] width 85 height 12
drag, startPoint x: 1088, startPoint y: 82, endPoint x: 1137, endPoint y: 84, distance: 49.0
click at [1137, 84] on span "t. [PHONE_NUMBER]" at bounding box center [1107, 82] width 85 height 12
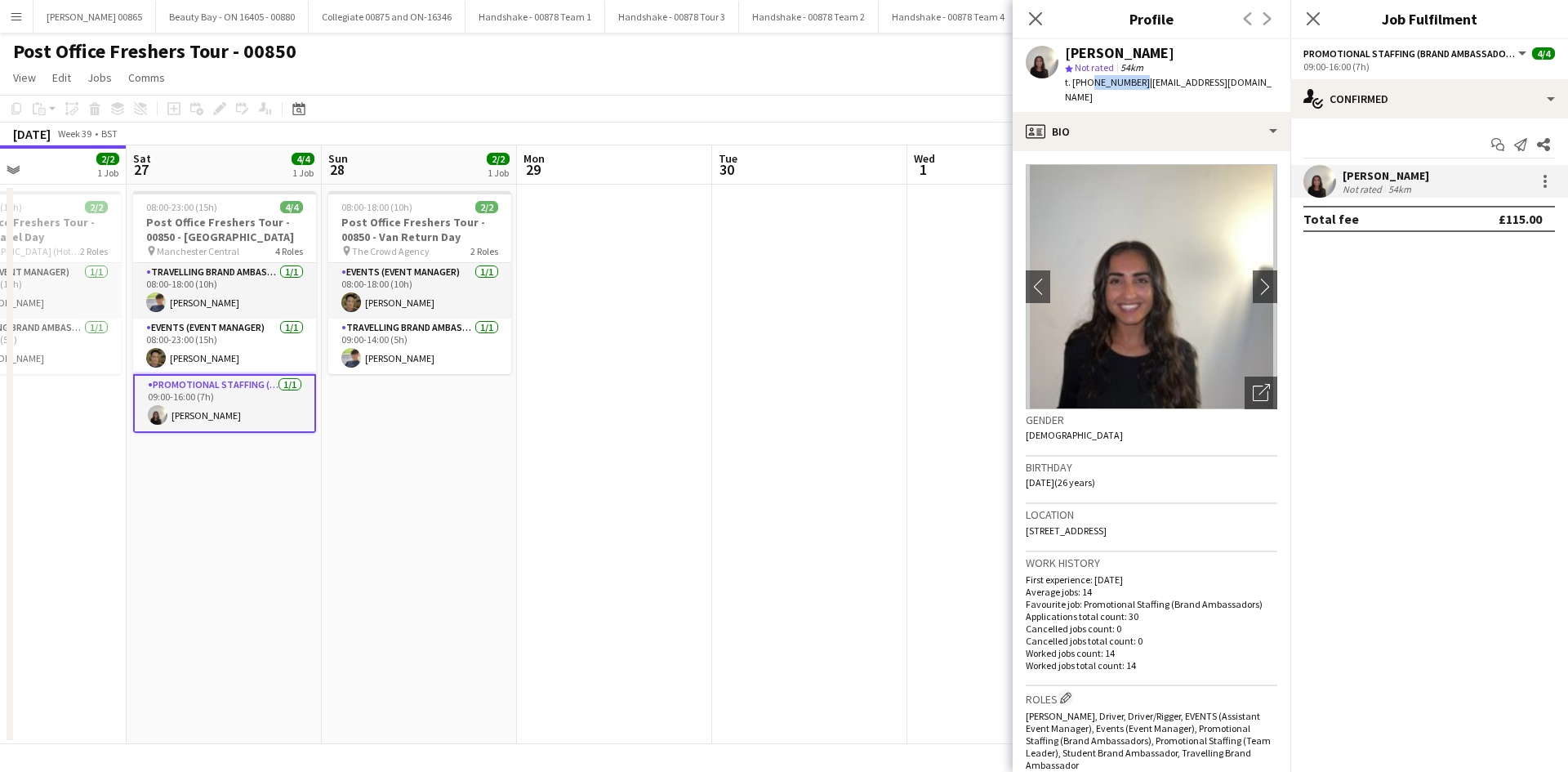
copy span "7861758599"
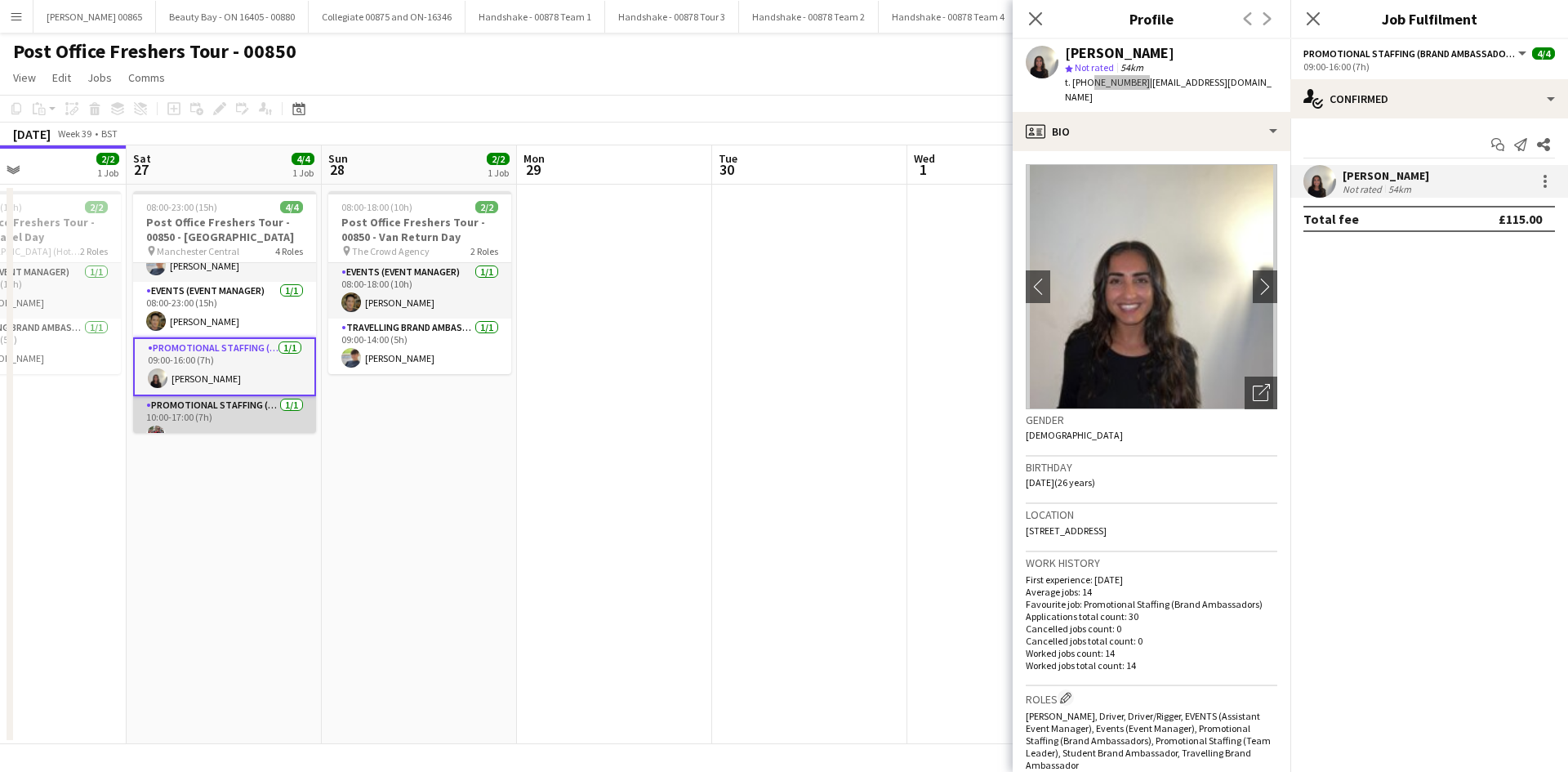
scroll to position [56, 0]
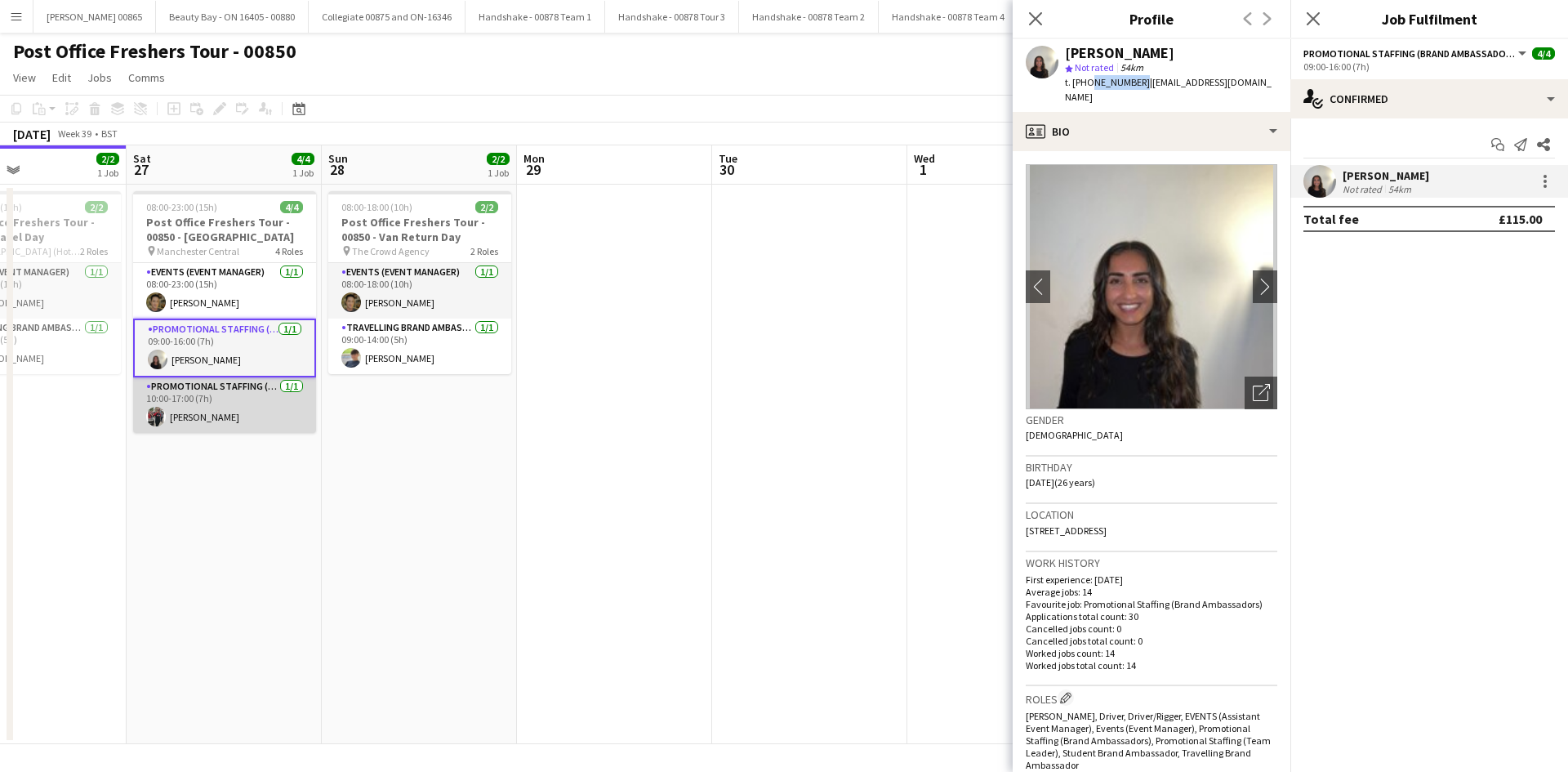
click at [222, 415] on app-card-role "Promotional Staffing (Brand Ambassadors) [DATE] 10:00-17:00 (7h) [PERSON_NAME]" at bounding box center [224, 405] width 183 height 56
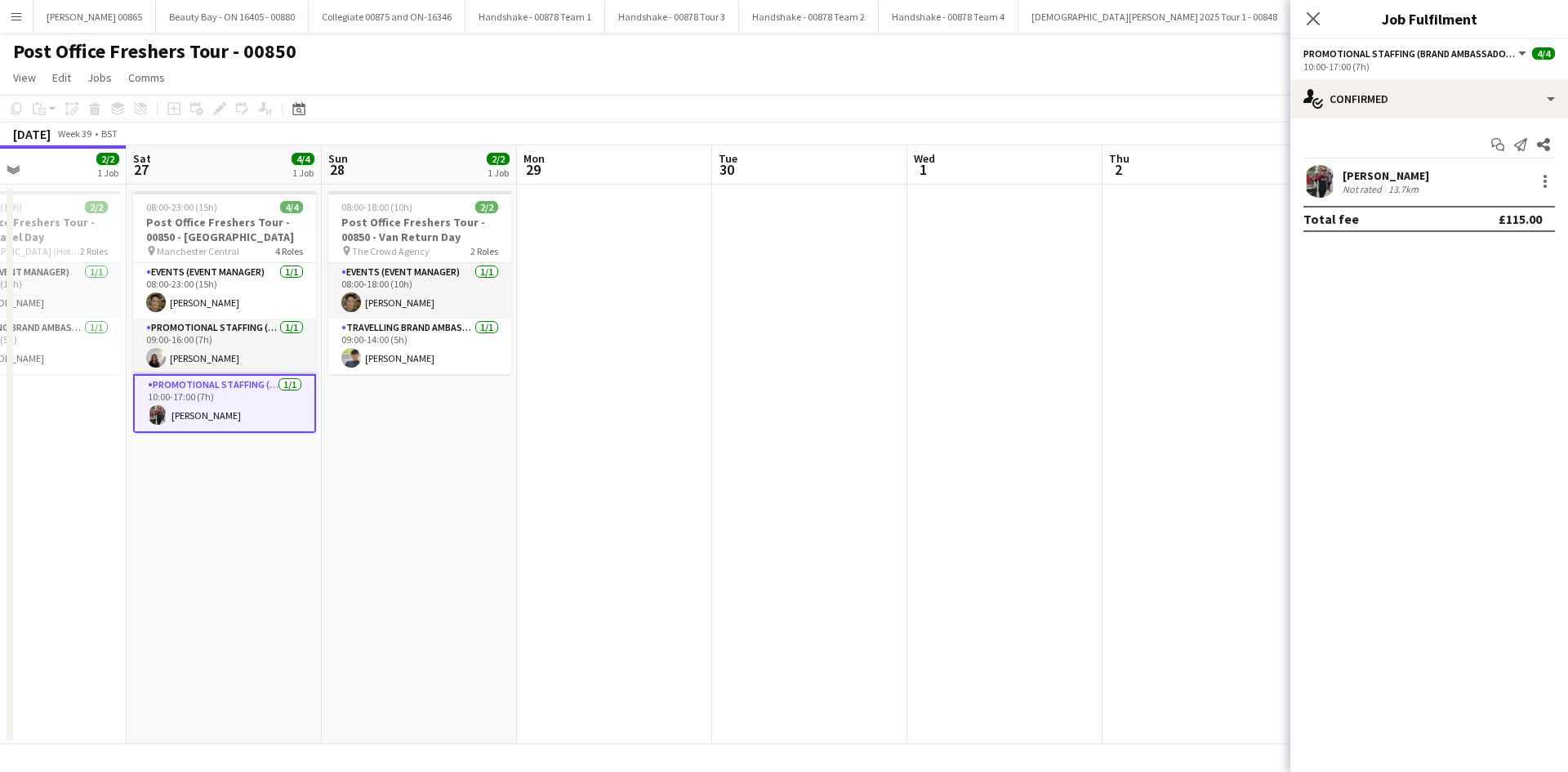
click at [1379, 173] on div "[PERSON_NAME]" at bounding box center [1386, 175] width 87 height 15
